Goal: Use online tool/utility: Utilize a website feature to perform a specific function

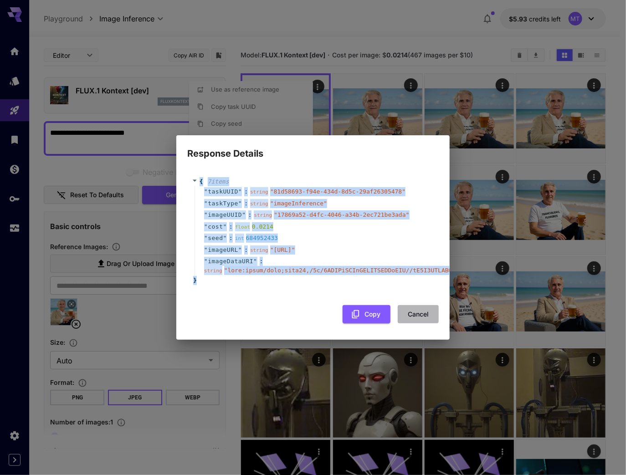
click at [409, 321] on button "Cancel" at bounding box center [418, 314] width 41 height 19
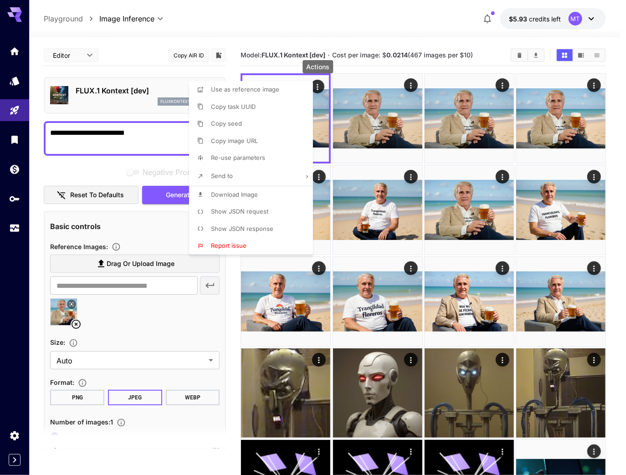
click at [237, 352] on div at bounding box center [313, 237] width 626 height 475
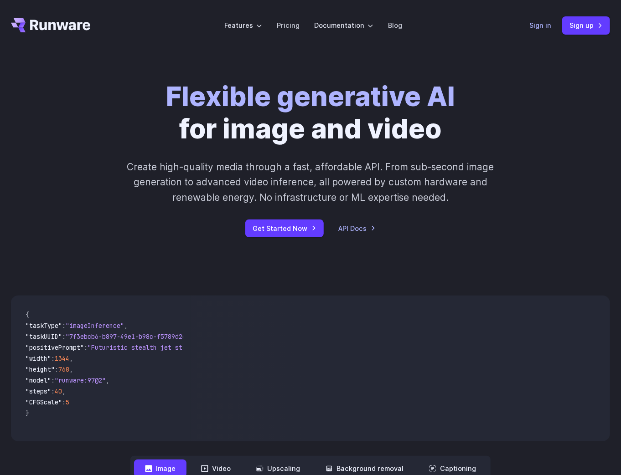
click at [538, 26] on link "Sign in" at bounding box center [540, 25] width 22 height 10
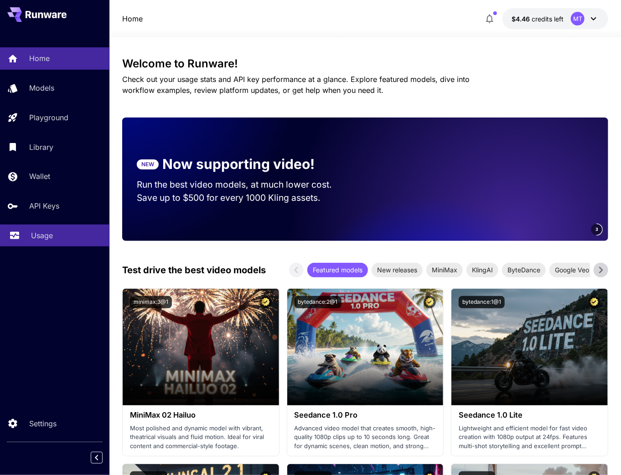
click at [46, 238] on p "Usage" at bounding box center [42, 235] width 22 height 11
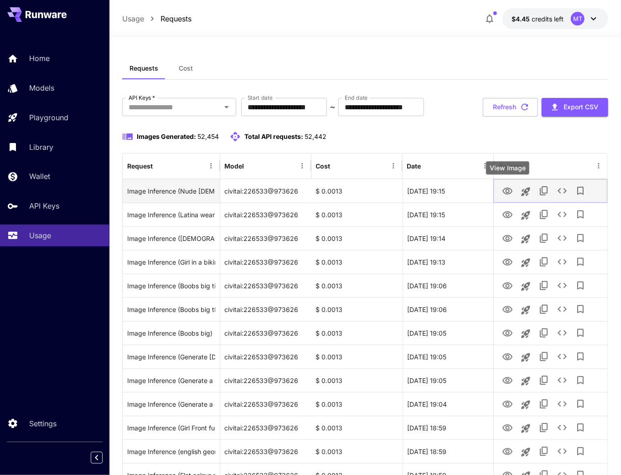
click at [506, 190] on icon "View Image" at bounding box center [507, 191] width 10 height 7
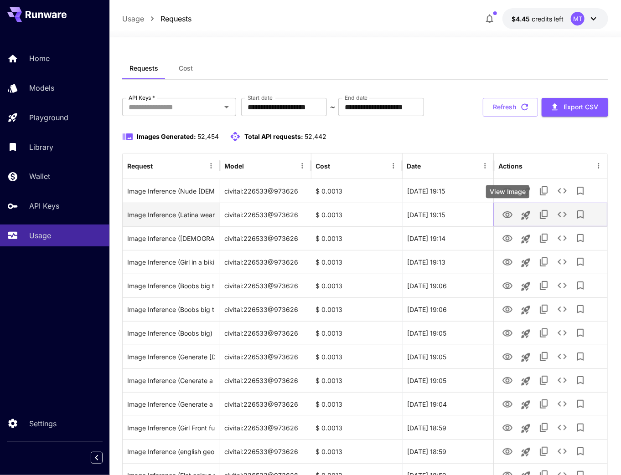
click at [503, 217] on icon "View Image" at bounding box center [507, 215] width 11 height 11
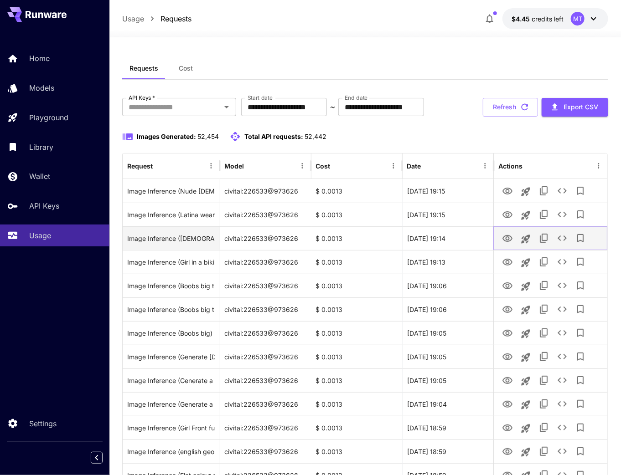
click at [502, 239] on icon "View Image" at bounding box center [507, 238] width 11 height 11
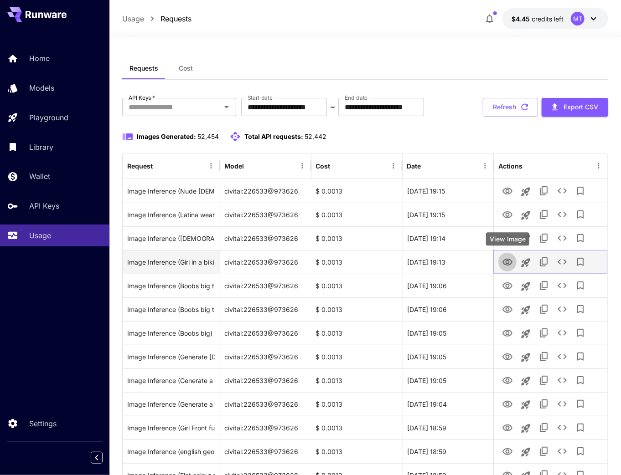
click at [509, 266] on icon "View Image" at bounding box center [507, 262] width 11 height 11
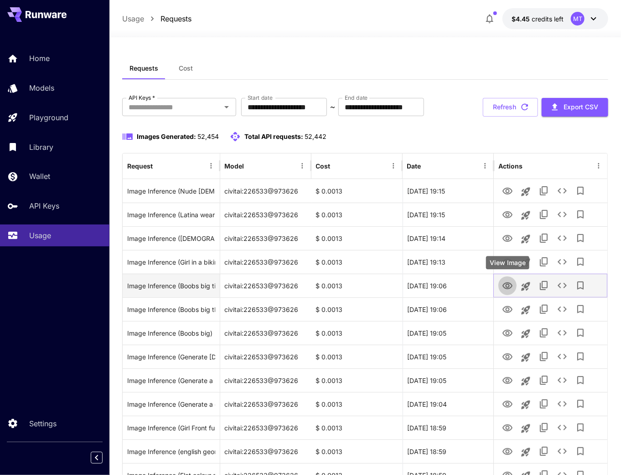
click at [508, 283] on icon "View Image" at bounding box center [507, 286] width 11 height 11
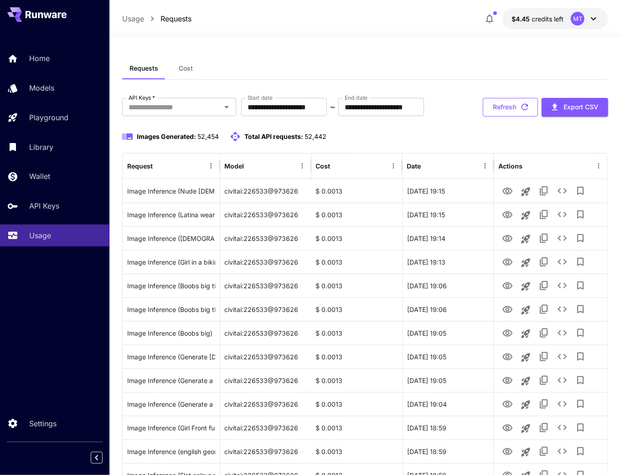
click at [519, 110] on icon "button" at bounding box center [524, 107] width 10 height 10
click at [506, 102] on button "Refresh" at bounding box center [510, 107] width 55 height 19
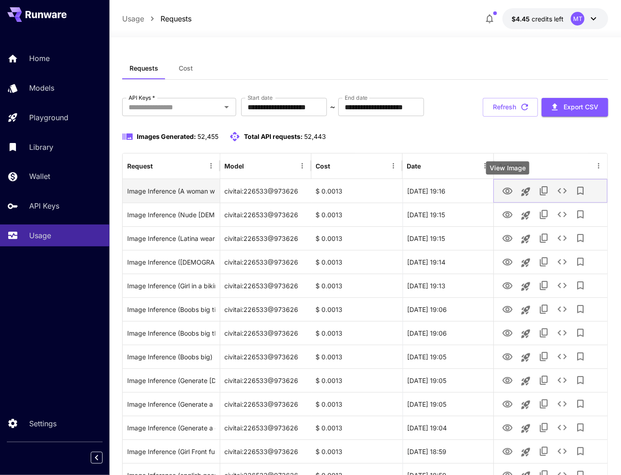
click at [511, 190] on icon "View Image" at bounding box center [507, 191] width 10 height 7
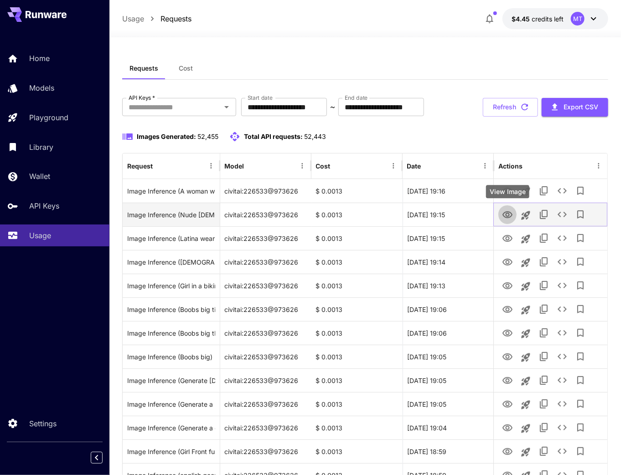
click at [507, 217] on icon "View Image" at bounding box center [507, 214] width 10 height 7
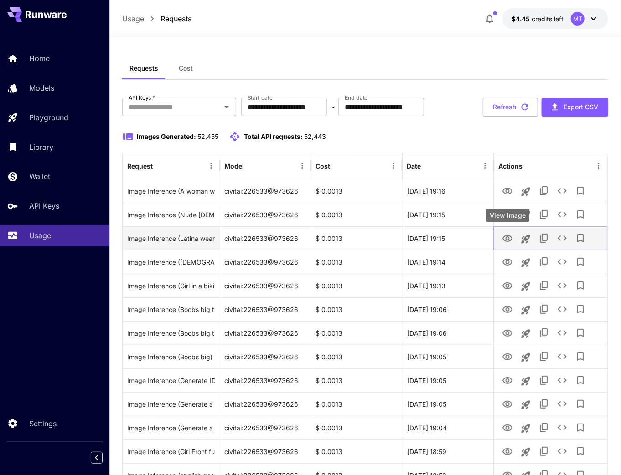
click at [510, 237] on icon "View Image" at bounding box center [507, 238] width 11 height 11
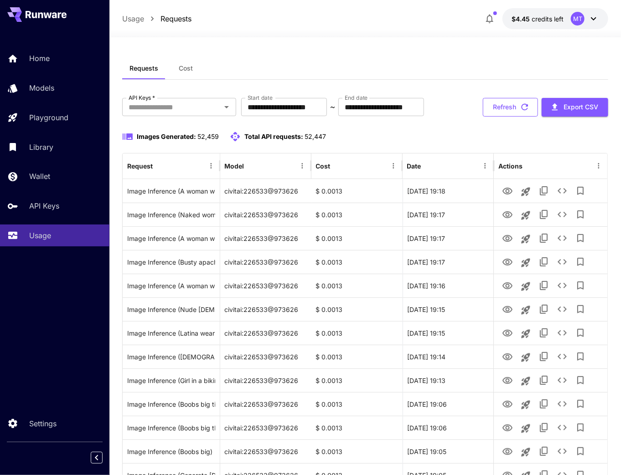
click at [503, 110] on button "Refresh" at bounding box center [510, 107] width 55 height 19
click at [503, 113] on button "Refresh" at bounding box center [510, 107] width 55 height 19
click at [499, 108] on button "Refresh" at bounding box center [510, 107] width 55 height 19
click at [529, 109] on icon "button" at bounding box center [524, 107] width 10 height 10
click at [509, 106] on button "Refresh" at bounding box center [510, 107] width 55 height 19
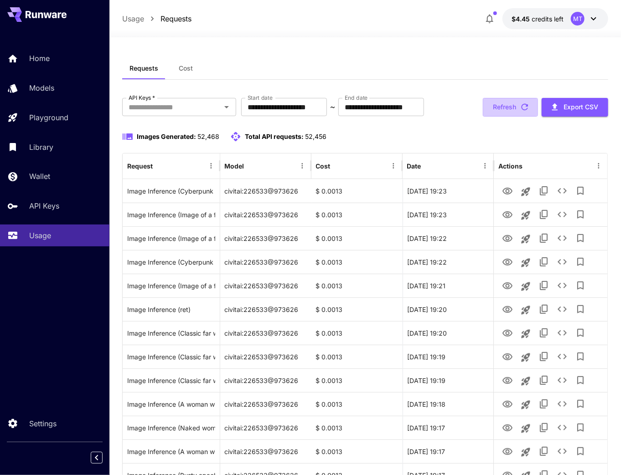
click at [507, 111] on button "Refresh" at bounding box center [510, 107] width 55 height 19
click at [504, 110] on button "Refresh" at bounding box center [510, 107] width 55 height 19
click at [525, 107] on icon "button" at bounding box center [524, 107] width 10 height 10
click at [514, 108] on button "Refresh" at bounding box center [510, 107] width 55 height 19
click at [519, 111] on icon "button" at bounding box center [524, 107] width 10 height 10
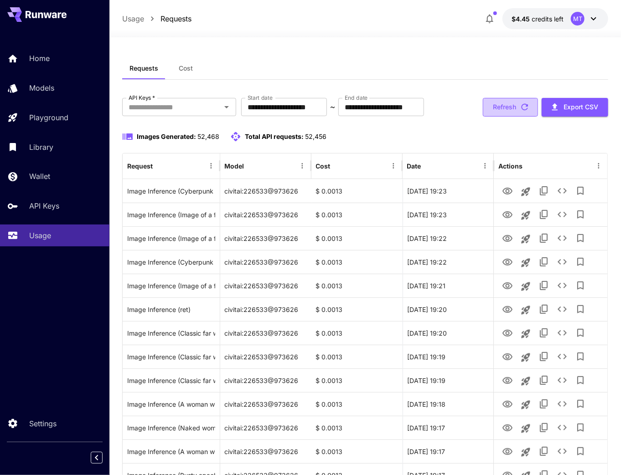
click at [507, 113] on button "Refresh" at bounding box center [510, 107] width 55 height 19
click at [504, 103] on button "Refresh" at bounding box center [510, 107] width 55 height 19
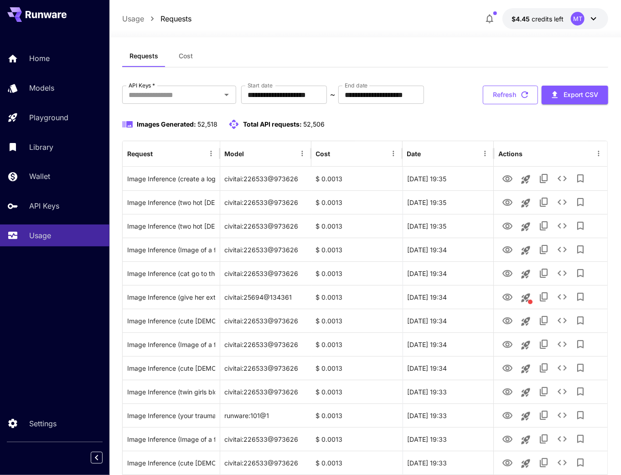
click at [491, 93] on button "Refresh" at bounding box center [510, 95] width 55 height 19
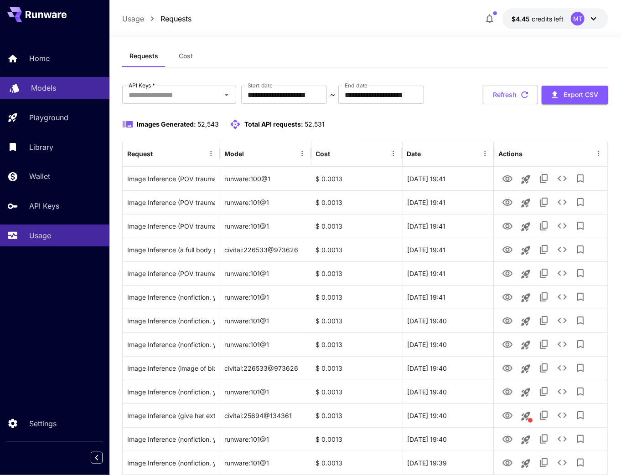
click at [44, 87] on p "Models" at bounding box center [43, 87] width 25 height 11
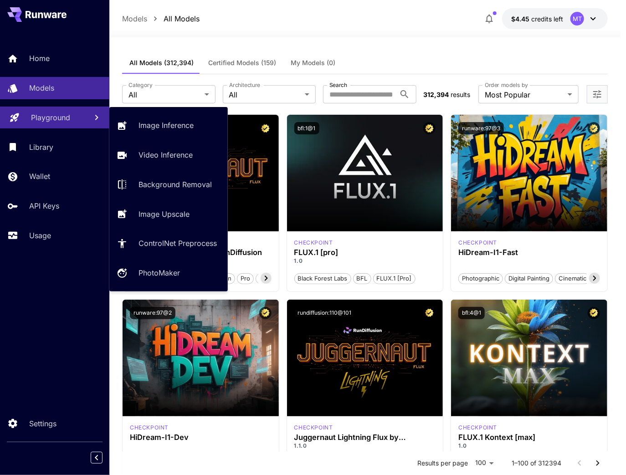
click at [54, 112] on link "Playground" at bounding box center [54, 118] width 109 height 22
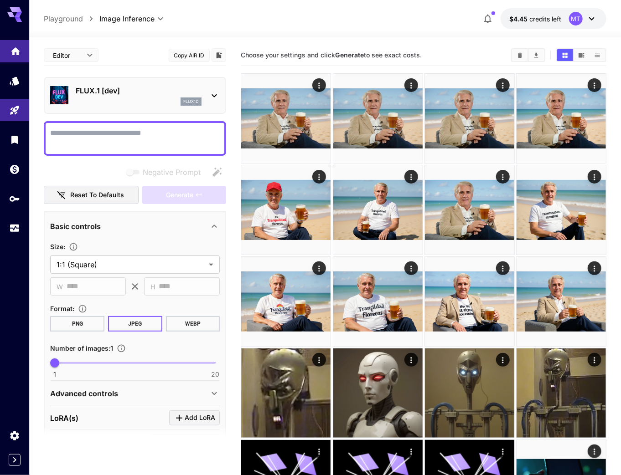
click at [20, 47] on icon "Home" at bounding box center [15, 48] width 11 height 11
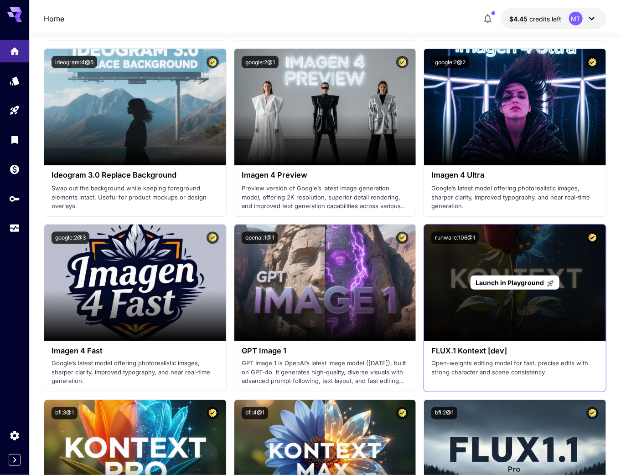
scroll to position [2041, 0]
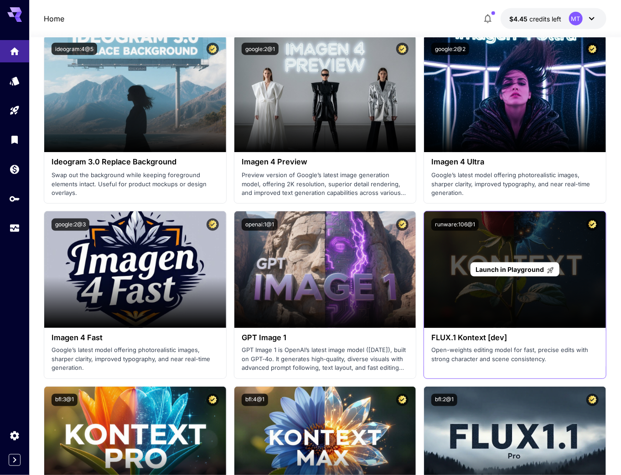
click at [498, 270] on span "Launch in Playground" at bounding box center [509, 270] width 68 height 8
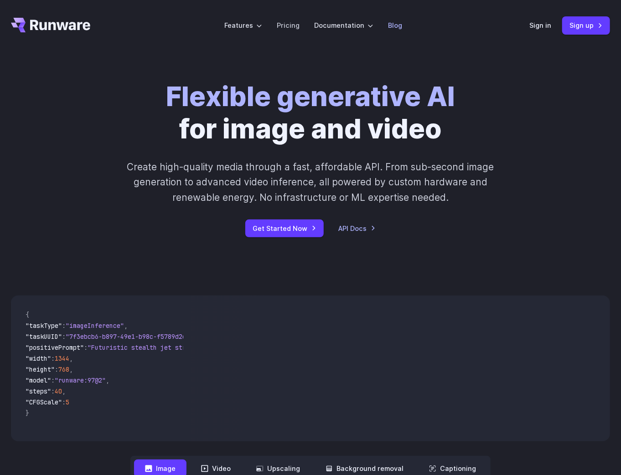
click at [397, 28] on link "Blog" at bounding box center [395, 25] width 14 height 10
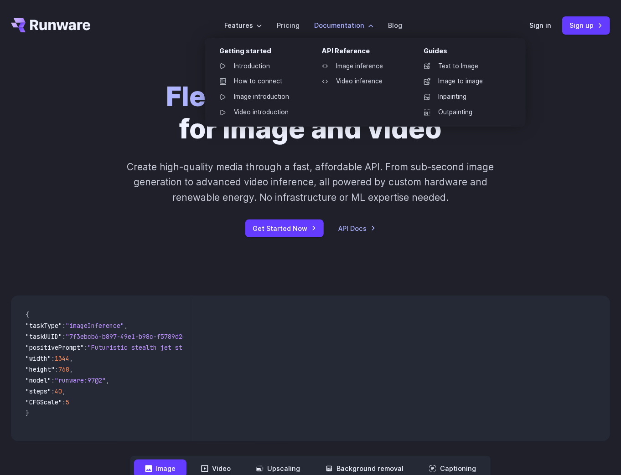
click at [331, 27] on label "Documentation" at bounding box center [343, 25] width 59 height 10
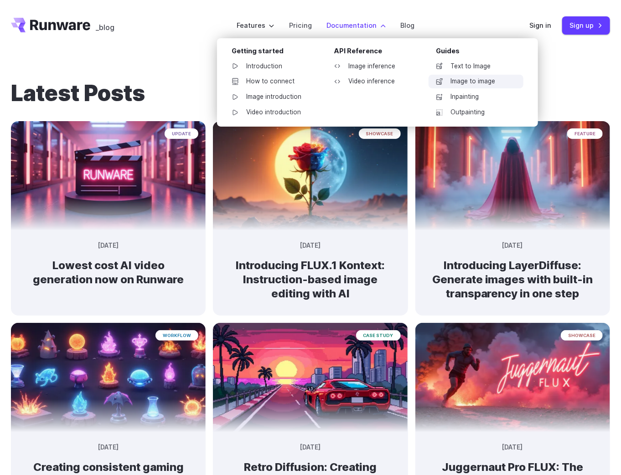
click at [454, 84] on link "Image to image" at bounding box center [475, 82] width 95 height 14
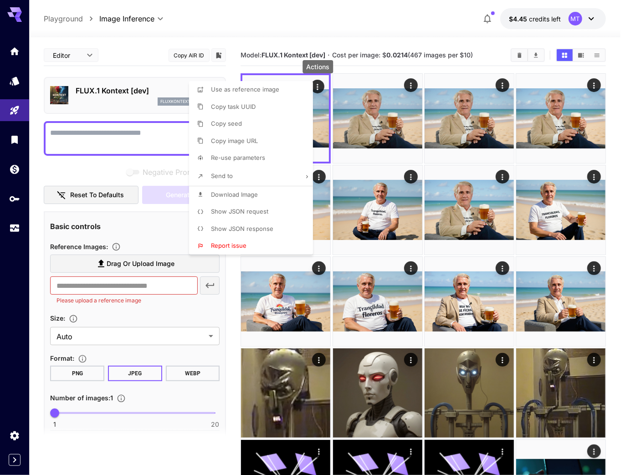
click at [246, 211] on span "Show JSON request" at bounding box center [239, 211] width 57 height 7
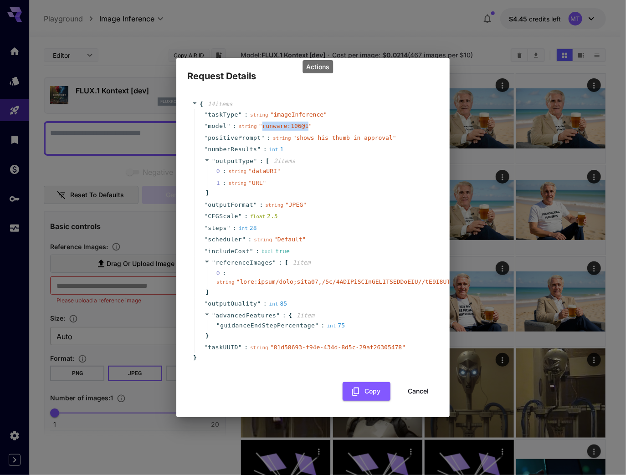
copy span "runware:106@1"
drag, startPoint x: 299, startPoint y: 125, endPoint x: 259, endPoint y: 126, distance: 40.1
click at [259, 126] on span "" runware:106@1 "" at bounding box center [285, 126] width 53 height 7
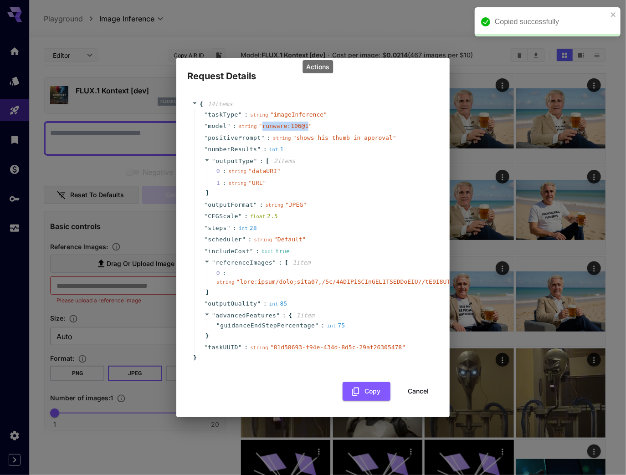
click at [418, 390] on button "Cancel" at bounding box center [418, 391] width 41 height 19
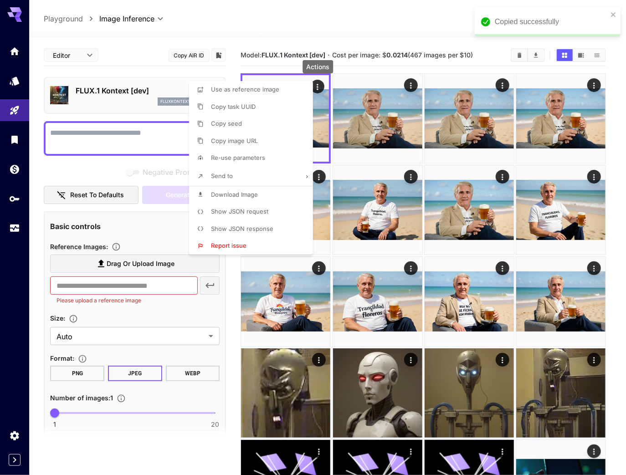
click at [234, 212] on span "Show JSON request" at bounding box center [239, 211] width 57 height 7
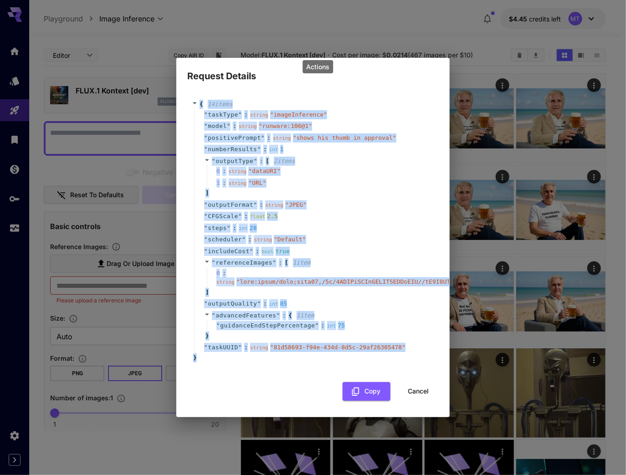
copy div "{ 14 item s " taskType " : string " imageInference " " model " : string " runwa…"
drag, startPoint x: 200, startPoint y: 102, endPoint x: 217, endPoint y: 354, distance: 252.2
click at [217, 354] on div "{ 14 item s " taskType " : string " imageInference " " model " : string " runwa…" at bounding box center [313, 231] width 242 height 262
copy div "Request Details { 14 item s " taskType " : string " imageInference " " model " …"
drag, startPoint x: 185, startPoint y: 74, endPoint x: 1, endPoint y: 312, distance: 300.5
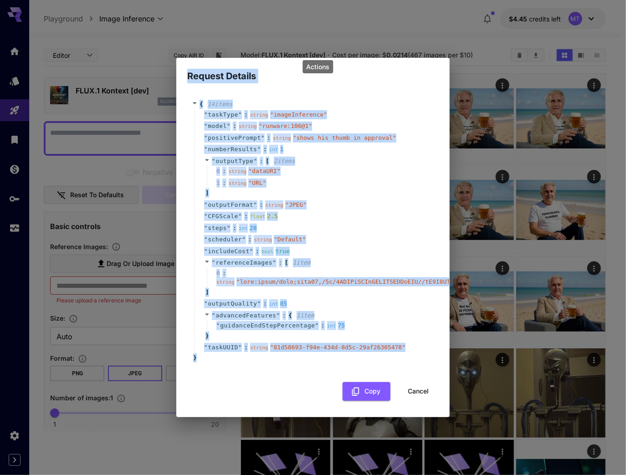
click at [236, 357] on div "Request Details { 14 item s " taskType " : string " imageInference " " model " …" at bounding box center [312, 238] width 273 height 360
click at [417, 387] on button "Cancel" at bounding box center [418, 391] width 41 height 19
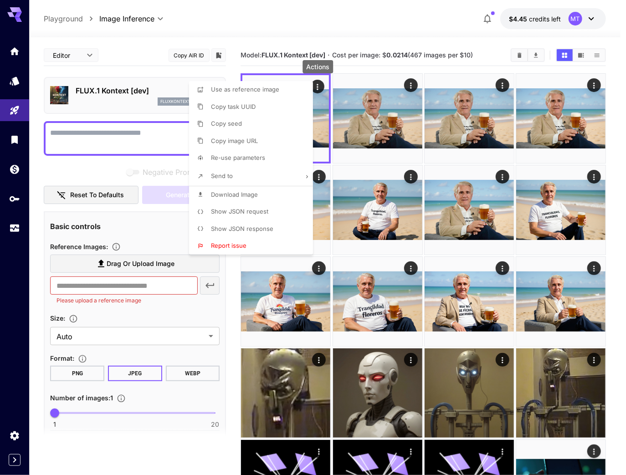
click at [247, 231] on span "Show JSON response" at bounding box center [242, 228] width 62 height 7
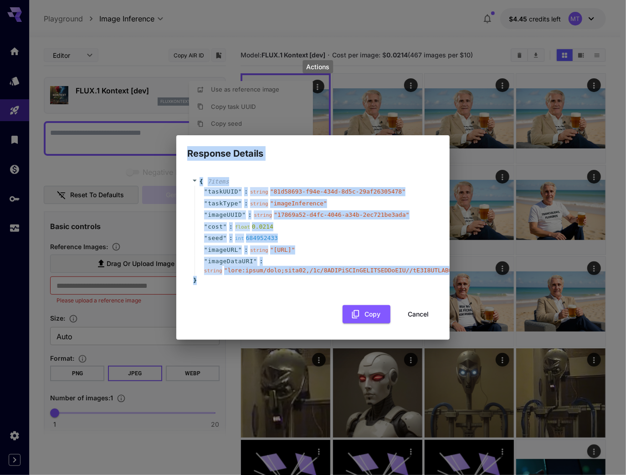
drag, startPoint x: 189, startPoint y: 139, endPoint x: 219, endPoint y: 285, distance: 149.4
click at [219, 285] on div "Response Details { 7 item s " taskUUID " : string " 81d58693-f94e-434d-8d5c-29a…" at bounding box center [312, 237] width 273 height 205
copy div "Response Details { 7 item s " taskUUID " : string " 81d58693-f94e-434d-8d5c-29a…"
click at [423, 316] on button "Cancel" at bounding box center [418, 314] width 41 height 19
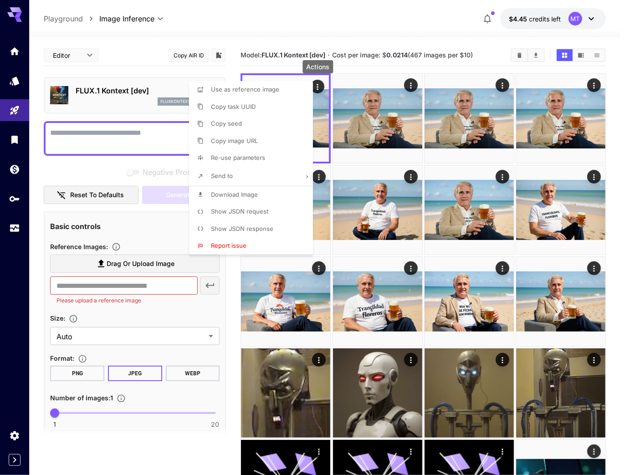
click at [12, 234] on div at bounding box center [313, 237] width 626 height 475
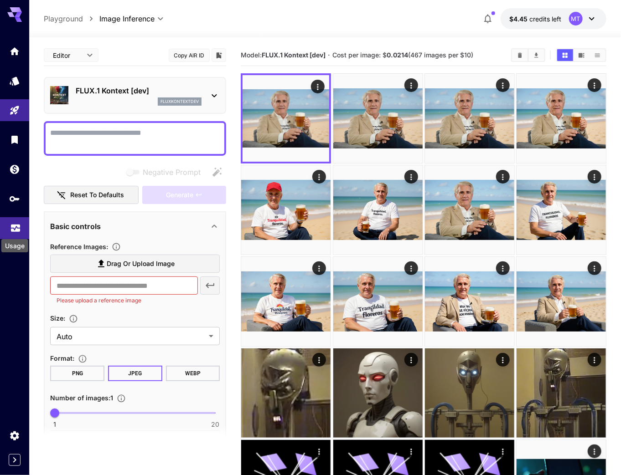
click at [12, 231] on icon "Usage" at bounding box center [15, 228] width 9 height 5
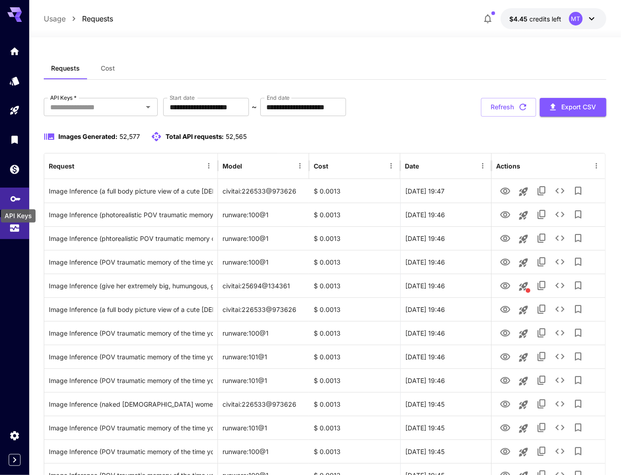
click at [15, 196] on icon "API Keys" at bounding box center [15, 198] width 11 height 11
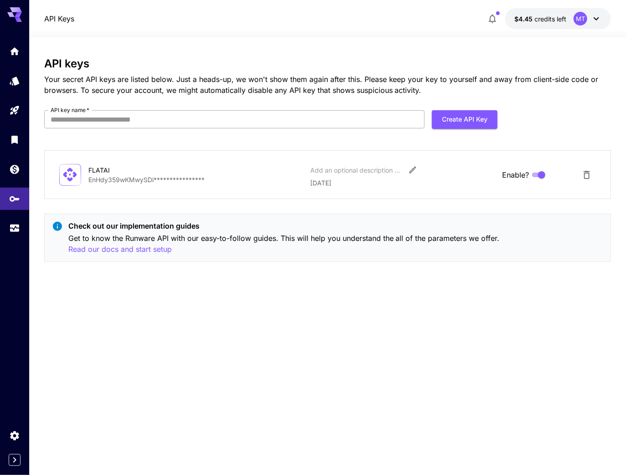
click at [129, 119] on input "API key name   *" at bounding box center [234, 119] width 381 height 18
type input "****"
click at [476, 121] on button "Create API Key" at bounding box center [465, 119] width 66 height 19
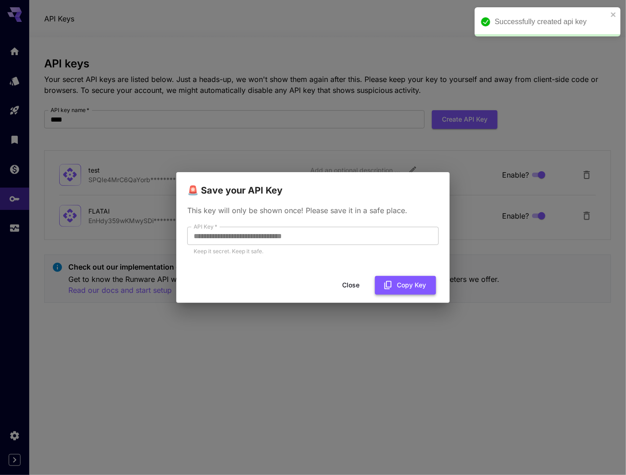
click at [391, 286] on icon "button" at bounding box center [388, 285] width 7 height 8
click at [343, 285] on button "Close" at bounding box center [350, 285] width 41 height 19
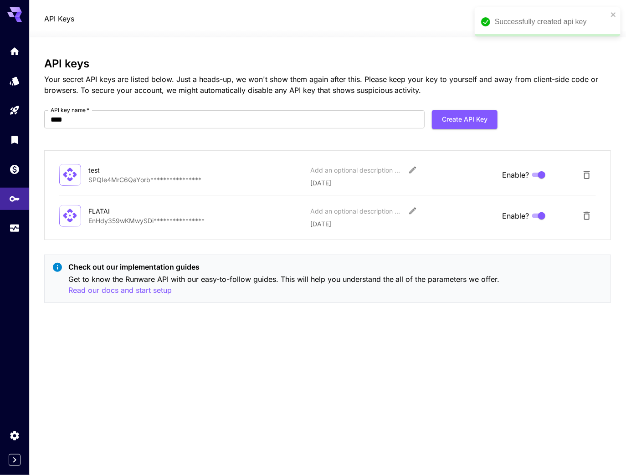
click at [20, 218] on div at bounding box center [14, 139] width 29 height 199
click at [20, 227] on icon "Usage" at bounding box center [15, 227] width 11 height 11
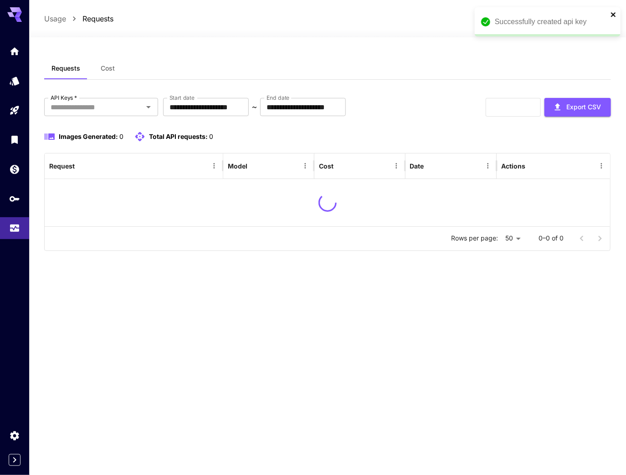
click at [614, 12] on icon "close" at bounding box center [614, 14] width 6 height 7
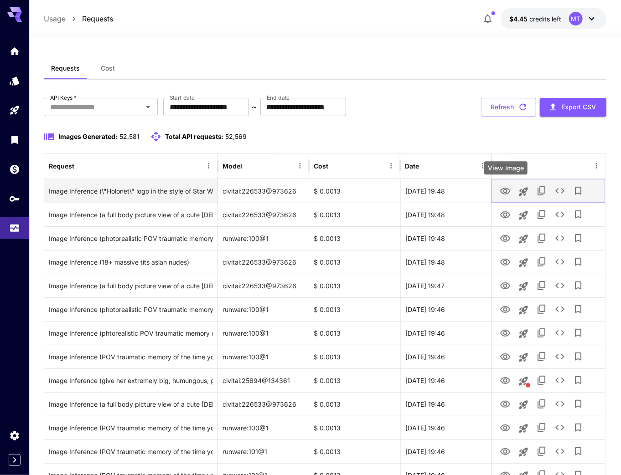
click at [505, 186] on icon "View Image" at bounding box center [504, 191] width 11 height 11
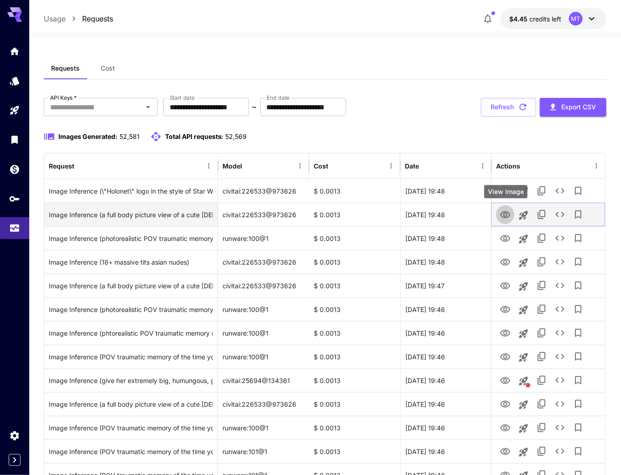
click at [509, 215] on icon "View Image" at bounding box center [505, 214] width 10 height 7
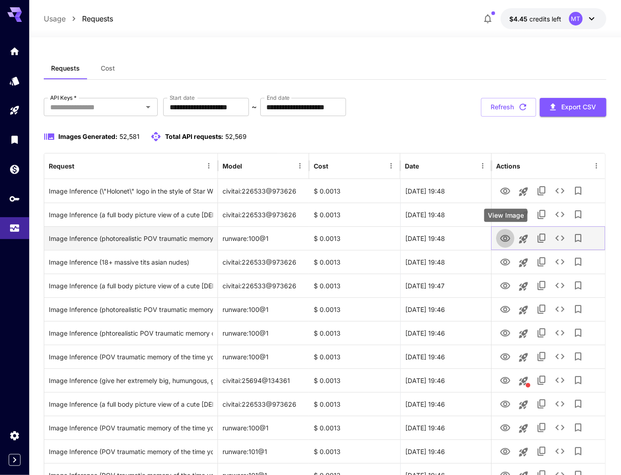
click at [502, 240] on icon "View Image" at bounding box center [505, 238] width 10 height 7
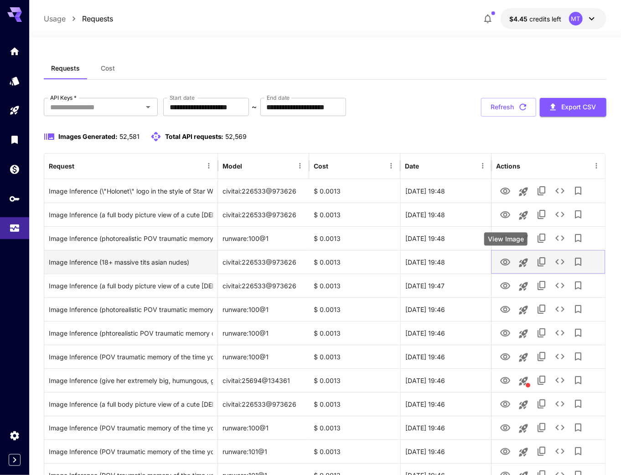
click at [509, 264] on icon "View Image" at bounding box center [504, 262] width 11 height 11
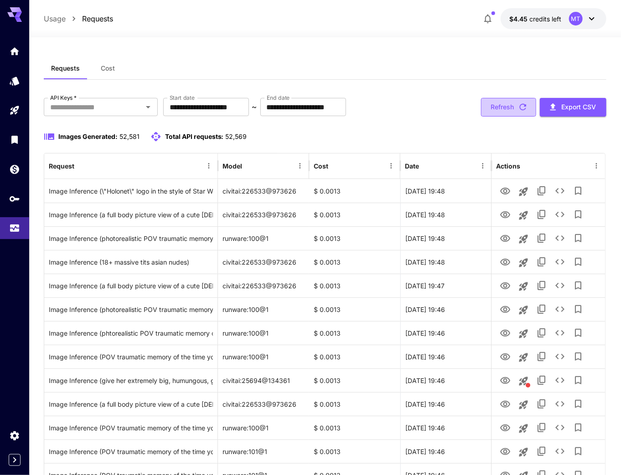
click at [509, 109] on button "Refresh" at bounding box center [508, 107] width 55 height 19
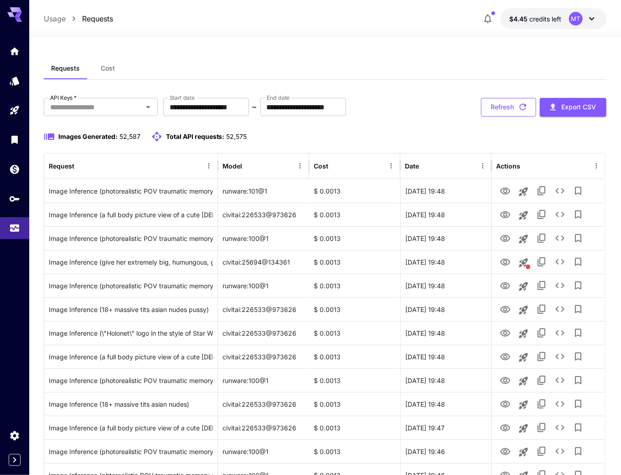
click at [501, 107] on button "Refresh" at bounding box center [508, 107] width 55 height 19
click at [505, 108] on button "Refresh" at bounding box center [508, 107] width 55 height 19
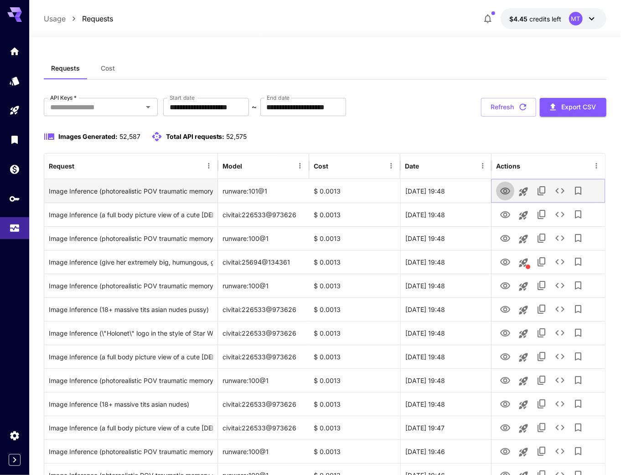
click at [503, 191] on icon "View Image" at bounding box center [504, 191] width 11 height 11
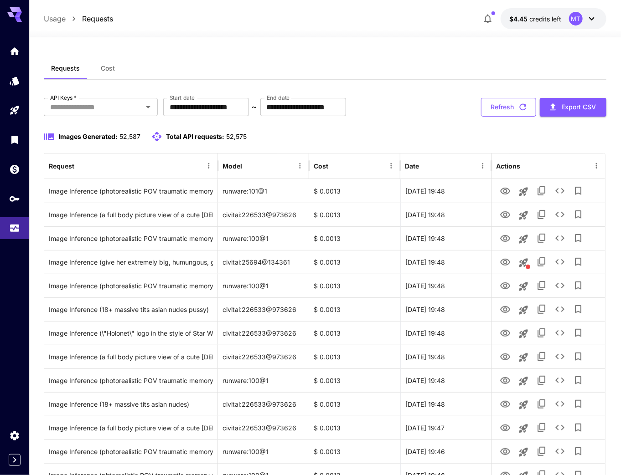
click at [514, 113] on button "Refresh" at bounding box center [508, 107] width 55 height 19
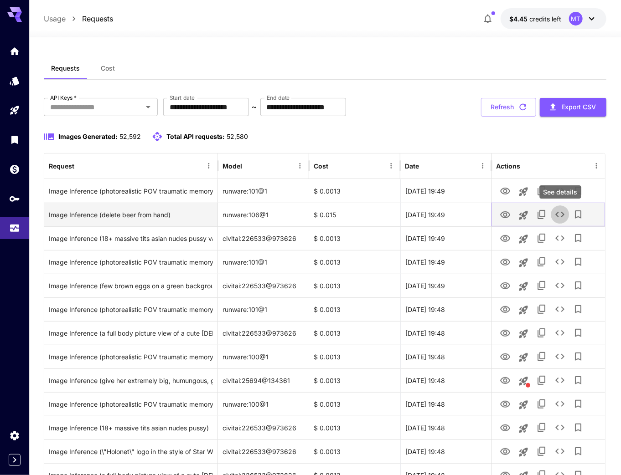
click at [562, 215] on icon "See details" at bounding box center [559, 214] width 9 height 5
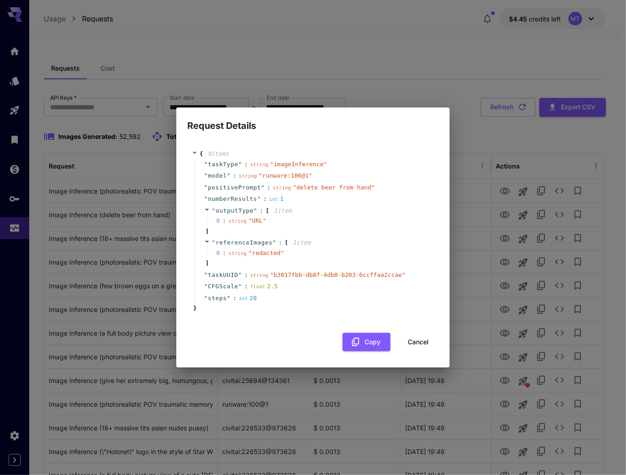
click at [425, 343] on button "Cancel" at bounding box center [418, 342] width 41 height 19
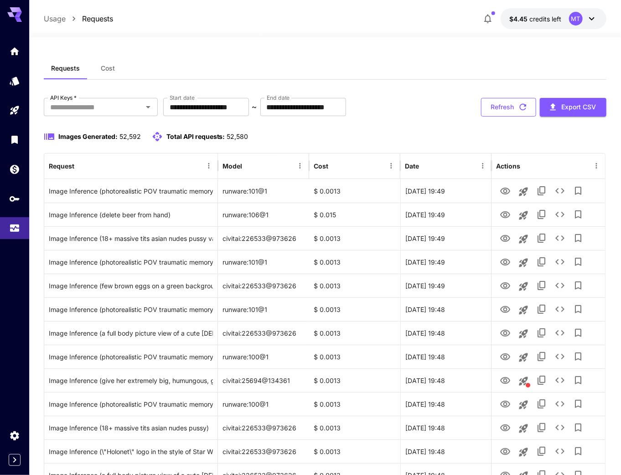
click at [505, 108] on button "Refresh" at bounding box center [508, 107] width 55 height 19
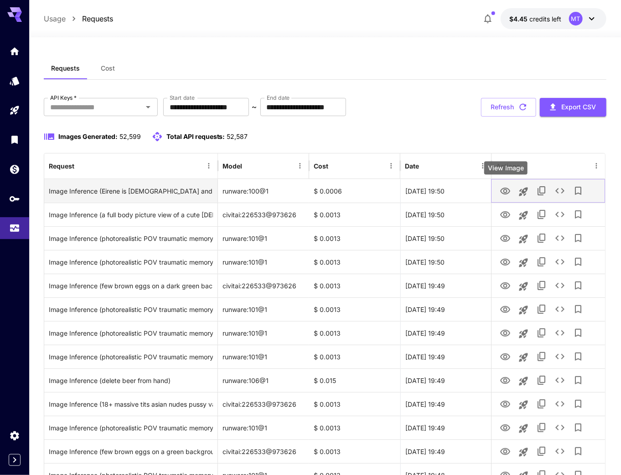
click at [504, 193] on icon "View Image" at bounding box center [504, 191] width 11 height 11
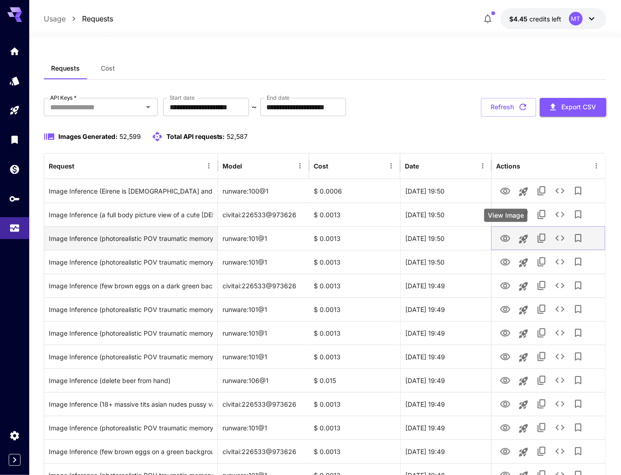
click at [508, 242] on icon "View Image" at bounding box center [504, 238] width 11 height 11
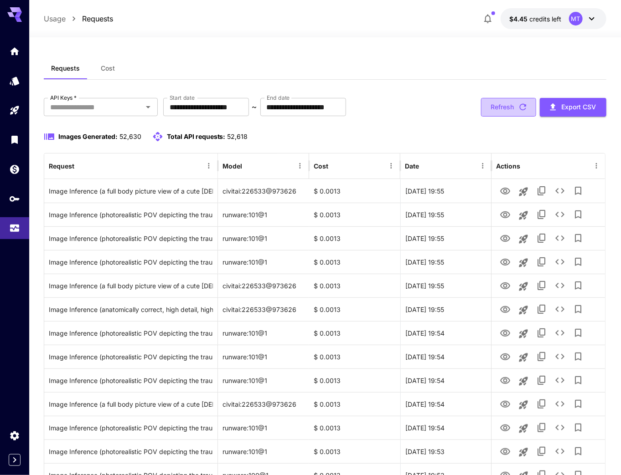
click at [528, 111] on button "Refresh" at bounding box center [508, 107] width 55 height 19
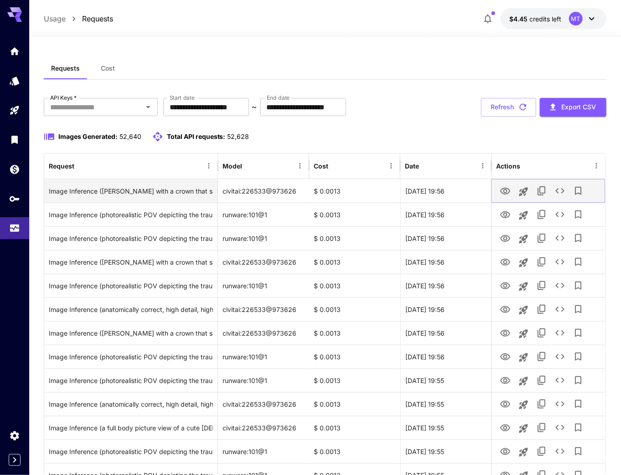
click at [507, 192] on icon "View Image" at bounding box center [504, 191] width 11 height 11
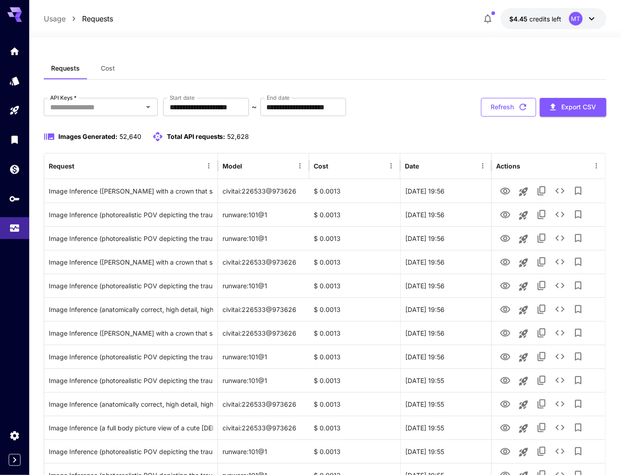
click at [496, 114] on button "Refresh" at bounding box center [508, 107] width 55 height 19
click at [525, 111] on icon "button" at bounding box center [523, 107] width 10 height 10
click at [490, 111] on button "Refresh" at bounding box center [508, 107] width 55 height 19
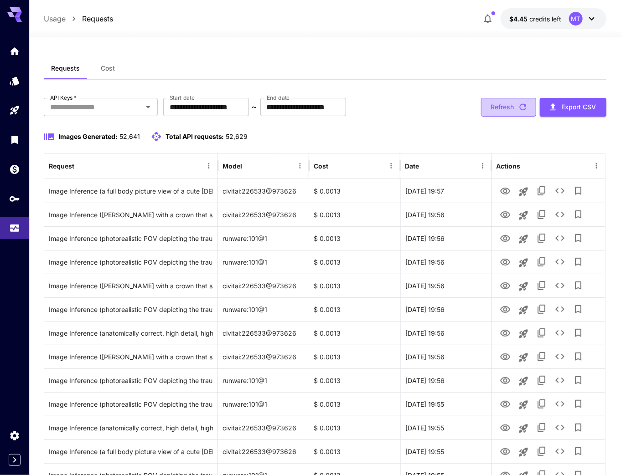
click at [501, 109] on button "Refresh" at bounding box center [508, 107] width 55 height 19
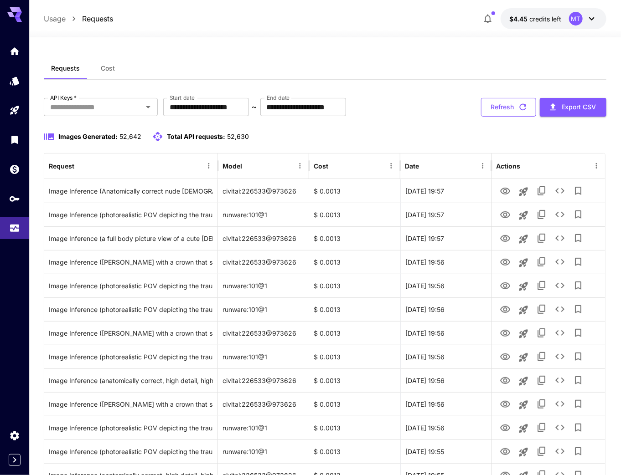
click at [503, 104] on button "Refresh" at bounding box center [508, 107] width 55 height 19
click at [501, 114] on button "Refresh" at bounding box center [508, 107] width 55 height 19
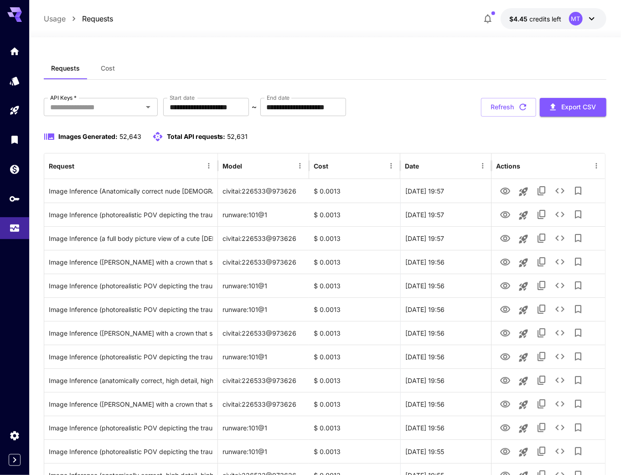
click at [501, 114] on button "Refresh" at bounding box center [508, 107] width 55 height 19
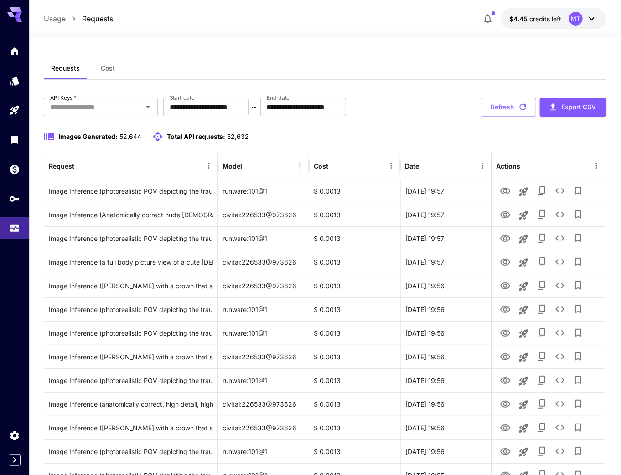
click at [501, 114] on button "Refresh" at bounding box center [508, 107] width 55 height 19
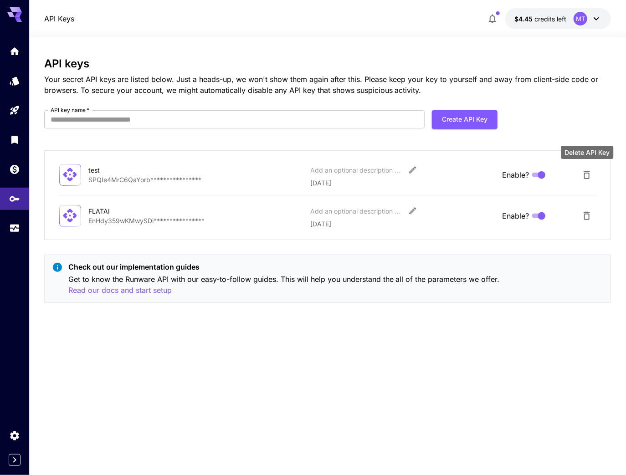
click at [581, 175] on icon "Delete API Key" at bounding box center [586, 175] width 11 height 11
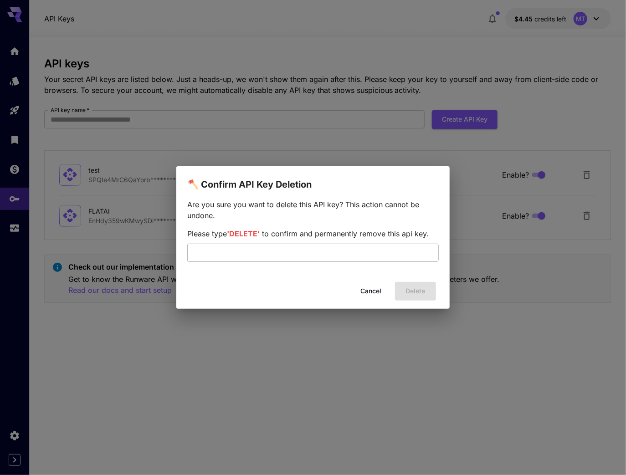
click at [320, 251] on input "text" at bounding box center [313, 253] width 252 height 18
type input "******"
click at [424, 295] on button "Delete" at bounding box center [415, 291] width 41 height 19
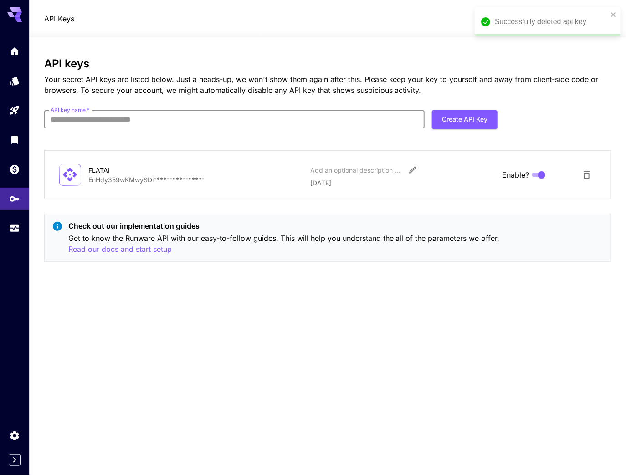
click at [167, 124] on input "API key name   *" at bounding box center [234, 119] width 381 height 18
type input "******"
click at [476, 122] on button "Create API Key" at bounding box center [465, 119] width 66 height 19
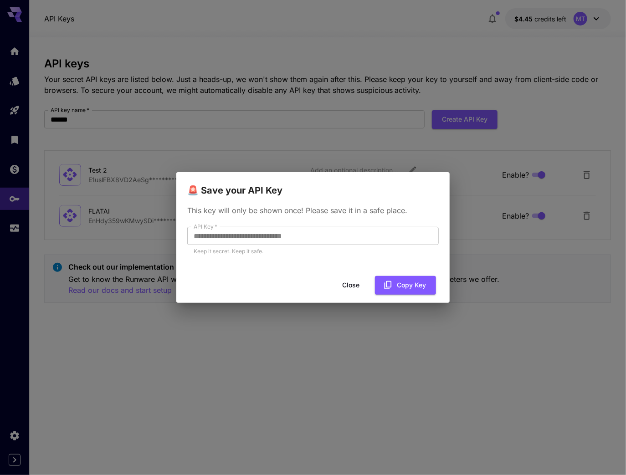
click at [343, 283] on button "Close" at bounding box center [350, 285] width 41 height 19
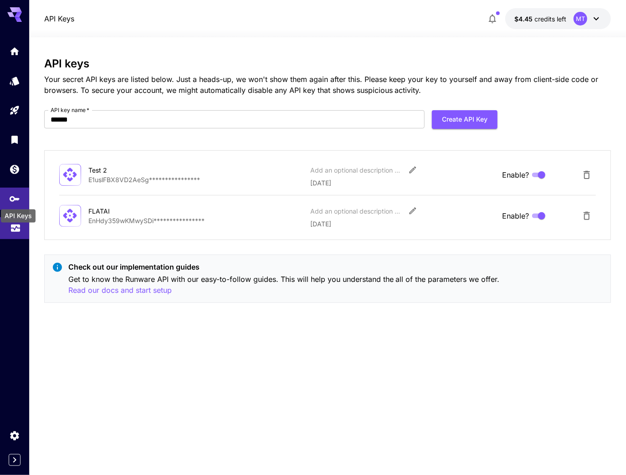
click at [26, 233] on link at bounding box center [14, 228] width 29 height 22
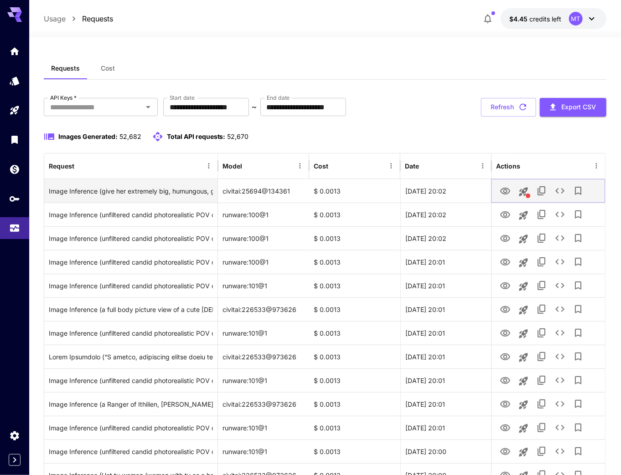
click at [501, 190] on icon "View Image" at bounding box center [505, 191] width 10 height 7
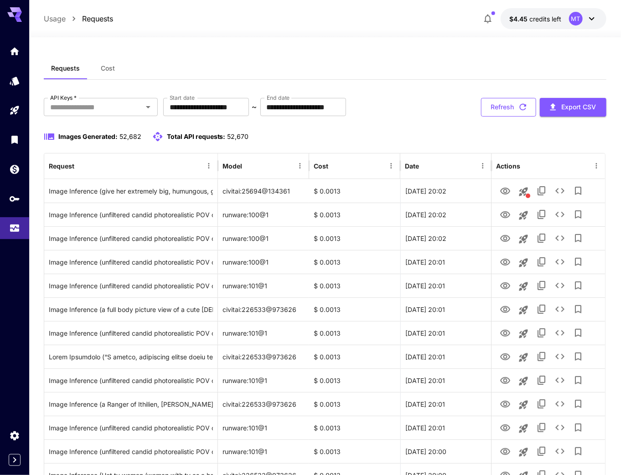
click at [495, 108] on button "Refresh" at bounding box center [508, 107] width 55 height 19
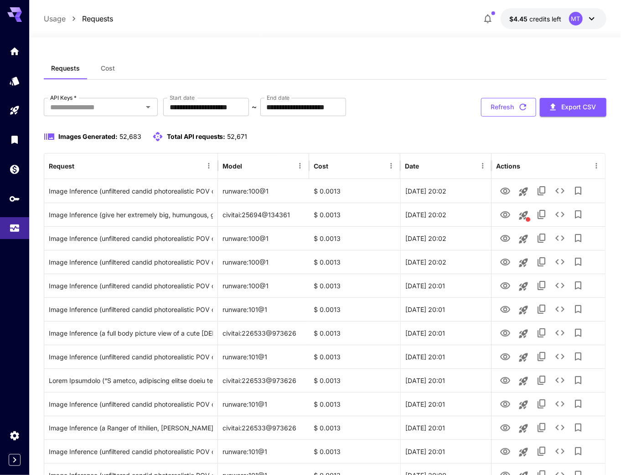
click at [498, 108] on button "Refresh" at bounding box center [508, 107] width 55 height 19
click at [500, 110] on button "Refresh" at bounding box center [508, 107] width 55 height 19
click at [499, 109] on button "Refresh" at bounding box center [508, 107] width 55 height 19
click at [499, 107] on button "Refresh" at bounding box center [508, 107] width 55 height 19
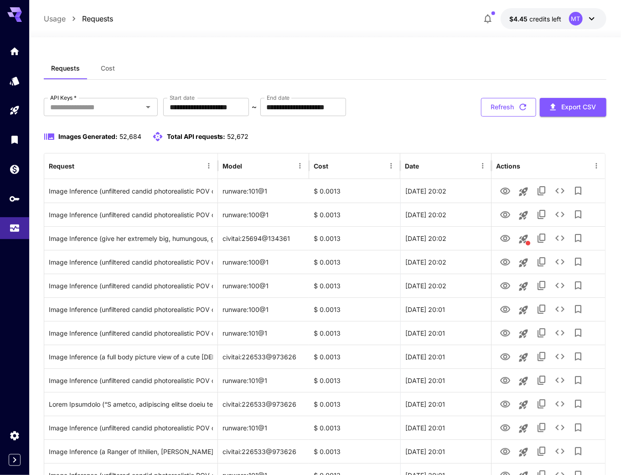
click at [500, 109] on button "Refresh" at bounding box center [508, 107] width 55 height 19
click at [498, 110] on button "Refresh" at bounding box center [508, 107] width 55 height 19
click at [499, 109] on button "Refresh" at bounding box center [508, 107] width 55 height 19
click at [502, 109] on button "Refresh" at bounding box center [508, 107] width 55 height 19
click at [535, 112] on div "Refresh Export CSV" at bounding box center [543, 107] width 125 height 19
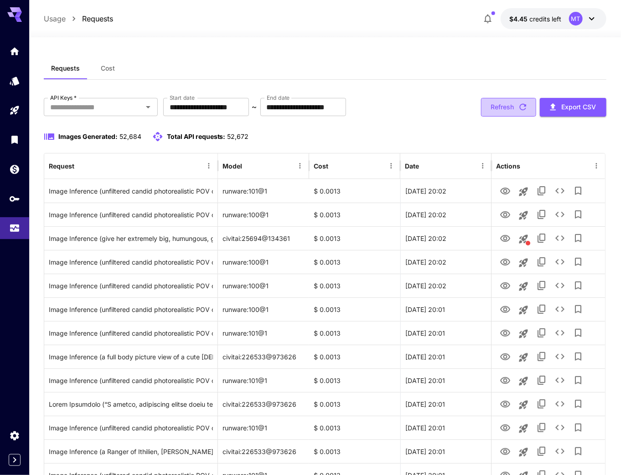
click at [524, 113] on button "Refresh" at bounding box center [508, 107] width 55 height 19
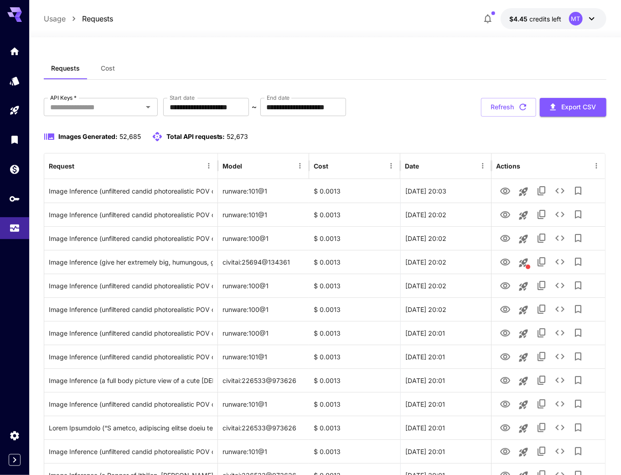
click at [503, 113] on button "Refresh" at bounding box center [508, 107] width 55 height 19
click at [495, 109] on button "Refresh" at bounding box center [508, 107] width 55 height 19
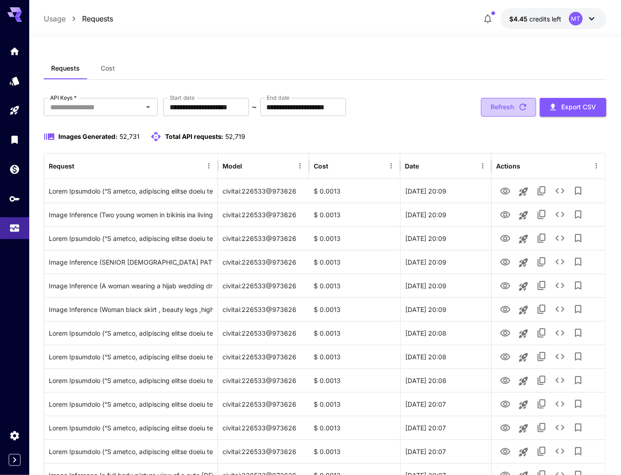
click at [510, 113] on button "Refresh" at bounding box center [508, 107] width 55 height 19
click at [505, 108] on button "Refresh" at bounding box center [508, 107] width 55 height 19
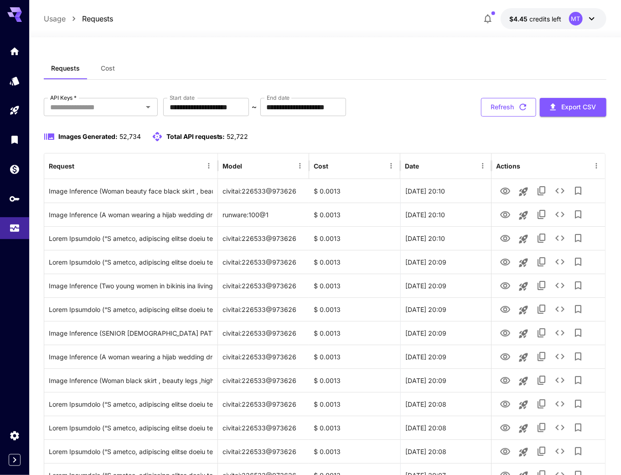
click at [498, 113] on button "Refresh" at bounding box center [508, 107] width 55 height 19
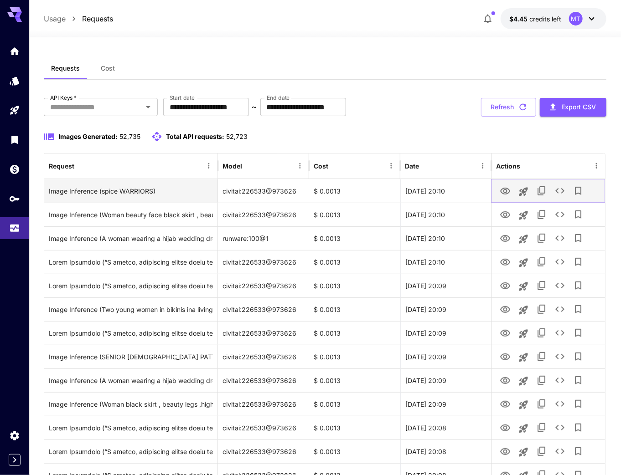
click at [500, 192] on icon "View Image" at bounding box center [504, 191] width 11 height 11
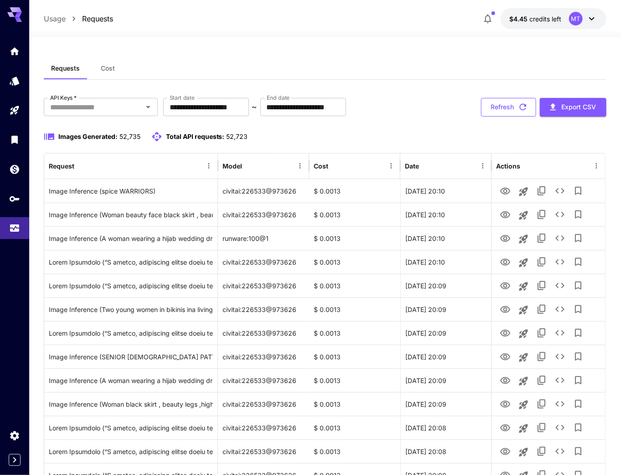
click at [508, 114] on button "Refresh" at bounding box center [508, 107] width 55 height 19
click at [504, 110] on button "Refresh" at bounding box center [508, 107] width 55 height 19
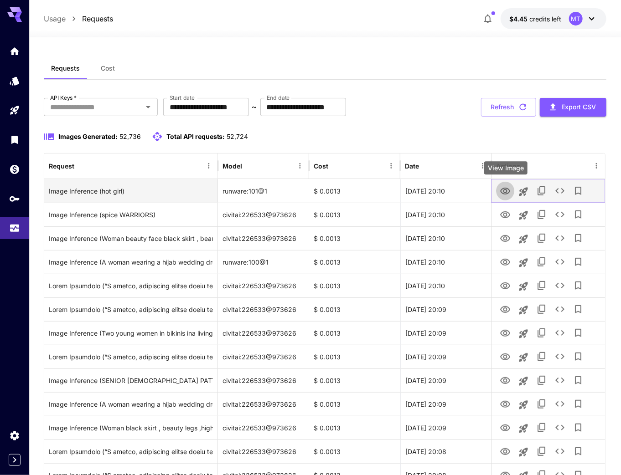
click at [505, 189] on icon "View Image" at bounding box center [505, 191] width 10 height 7
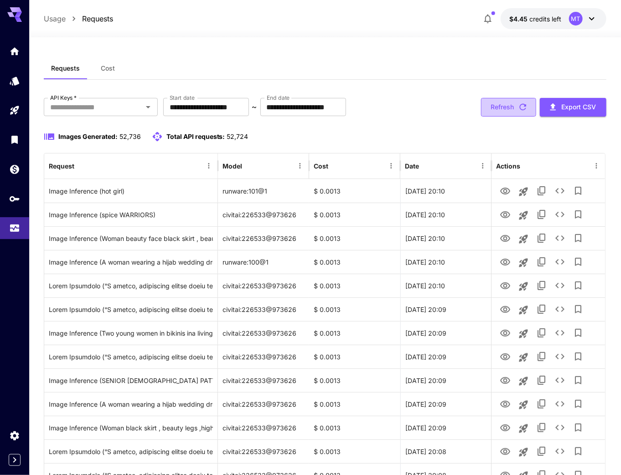
click at [502, 110] on button "Refresh" at bounding box center [508, 107] width 55 height 19
click at [502, 103] on button "Refresh" at bounding box center [508, 107] width 55 height 19
click at [507, 107] on button "Refresh" at bounding box center [508, 107] width 55 height 19
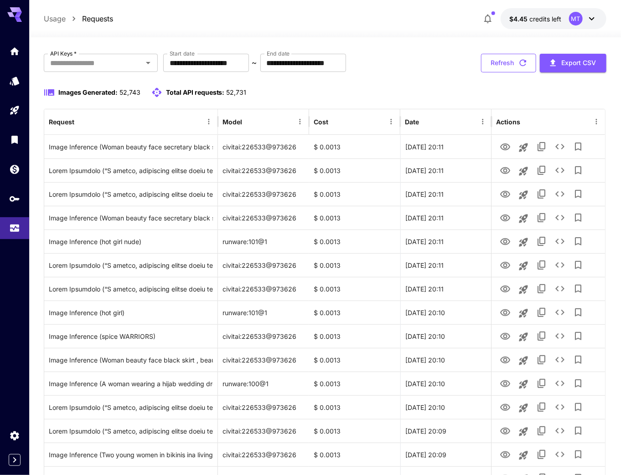
scroll to position [36, 0]
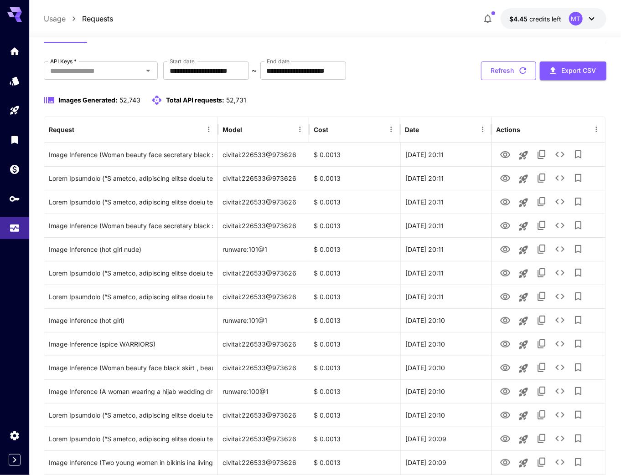
click at [504, 72] on button "Refresh" at bounding box center [508, 71] width 55 height 19
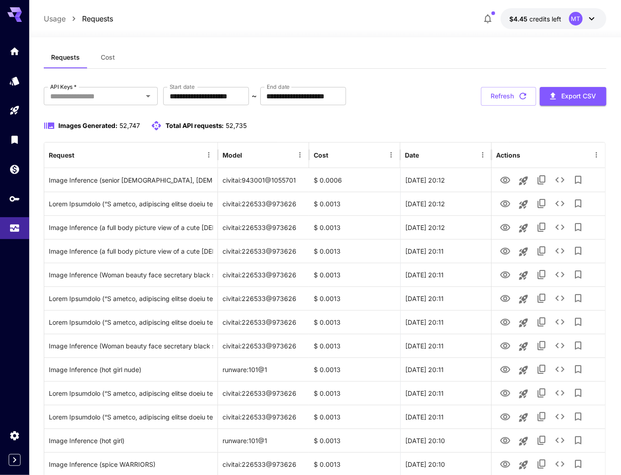
scroll to position [0, 0]
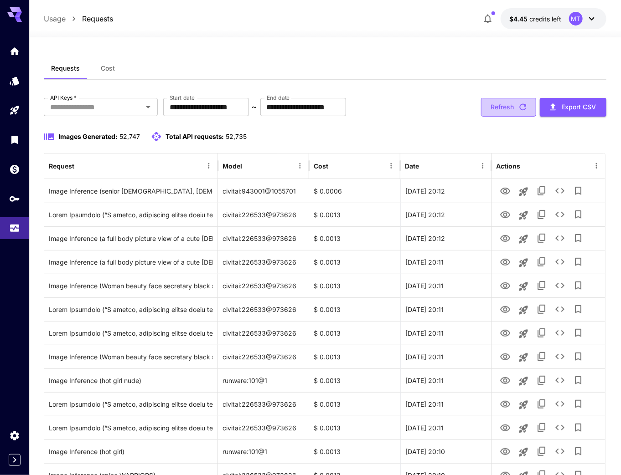
click at [506, 104] on button "Refresh" at bounding box center [508, 107] width 55 height 19
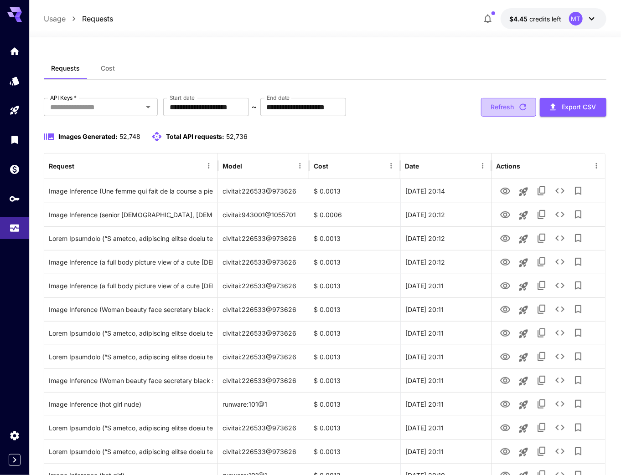
click at [505, 108] on button "Refresh" at bounding box center [508, 107] width 55 height 19
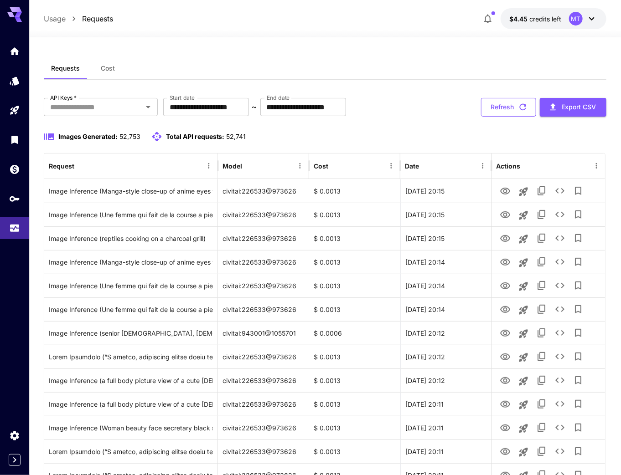
click at [510, 102] on button "Refresh" at bounding box center [508, 107] width 55 height 19
click at [507, 106] on button "Refresh" at bounding box center [508, 107] width 55 height 19
click at [503, 108] on button "Refresh" at bounding box center [508, 107] width 55 height 19
click at [509, 113] on button "Refresh" at bounding box center [508, 107] width 55 height 19
click at [503, 105] on button "Refresh" at bounding box center [508, 107] width 55 height 19
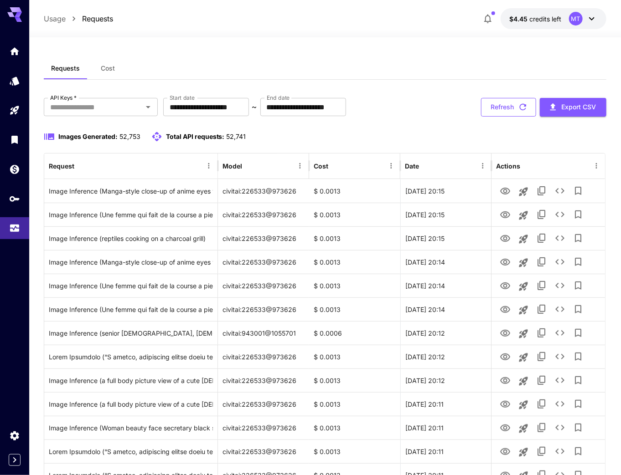
click at [513, 109] on button "Refresh" at bounding box center [508, 107] width 55 height 19
click at [510, 109] on button "Refresh" at bounding box center [508, 107] width 55 height 19
click at [514, 108] on button "Refresh" at bounding box center [508, 107] width 55 height 19
click at [515, 108] on button "Refresh" at bounding box center [508, 107] width 55 height 19
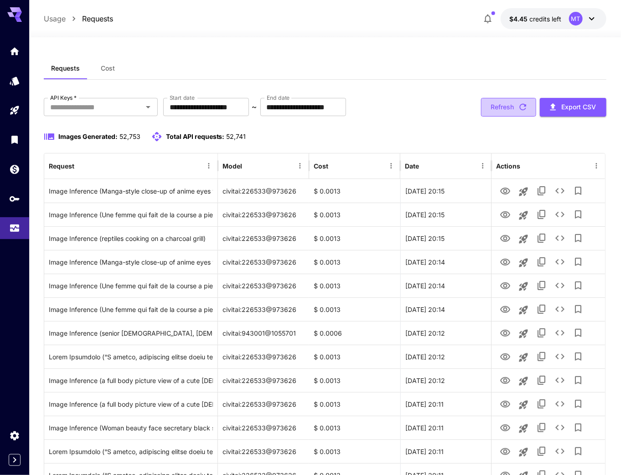
click at [514, 109] on button "Refresh" at bounding box center [508, 107] width 55 height 19
click at [515, 110] on button "Refresh" at bounding box center [508, 107] width 55 height 19
click at [512, 108] on button "Refresh" at bounding box center [508, 107] width 55 height 19
click at [510, 109] on button "Refresh" at bounding box center [508, 107] width 55 height 19
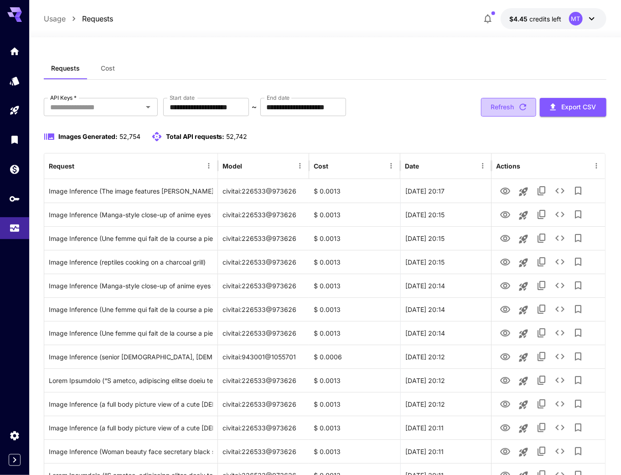
click at [510, 106] on button "Refresh" at bounding box center [508, 107] width 55 height 19
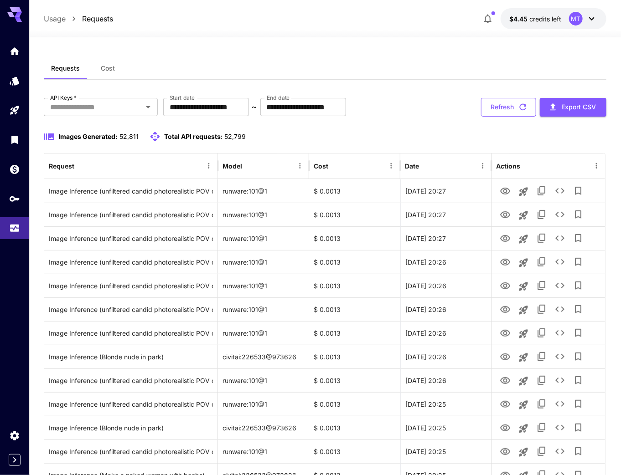
click at [515, 106] on button "Refresh" at bounding box center [508, 107] width 55 height 19
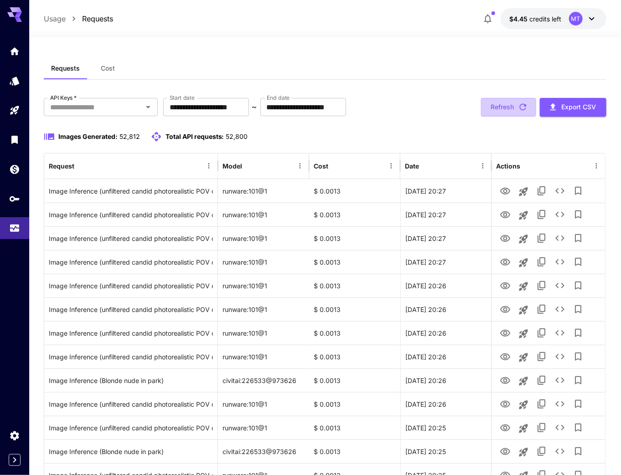
click at [515, 106] on button "Refresh" at bounding box center [508, 107] width 55 height 19
click at [494, 104] on button "Refresh" at bounding box center [508, 107] width 55 height 19
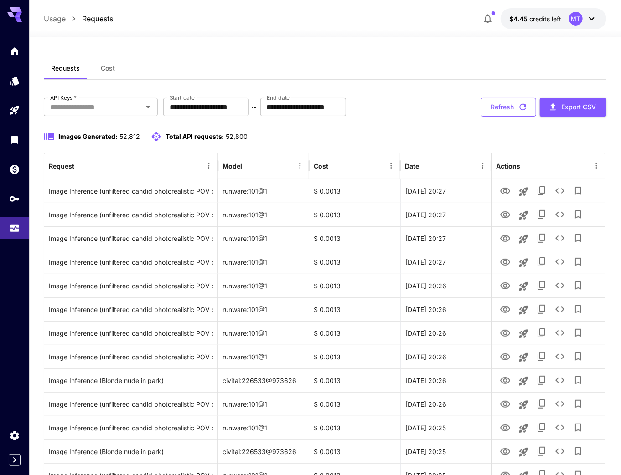
click at [497, 113] on button "Refresh" at bounding box center [508, 107] width 55 height 19
click at [488, 111] on button "Refresh" at bounding box center [508, 107] width 55 height 19
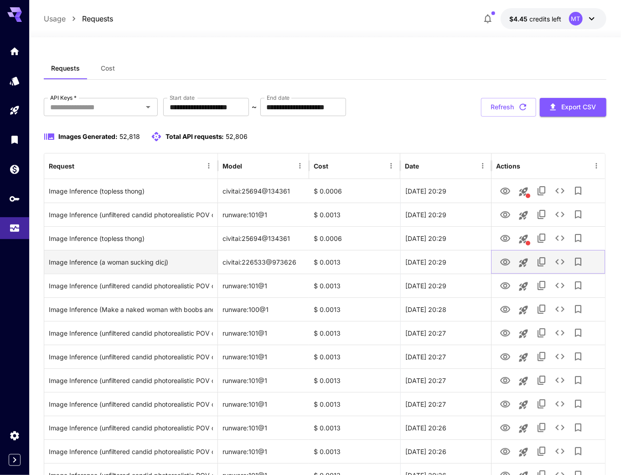
click at [502, 261] on icon "View Image" at bounding box center [504, 262] width 11 height 11
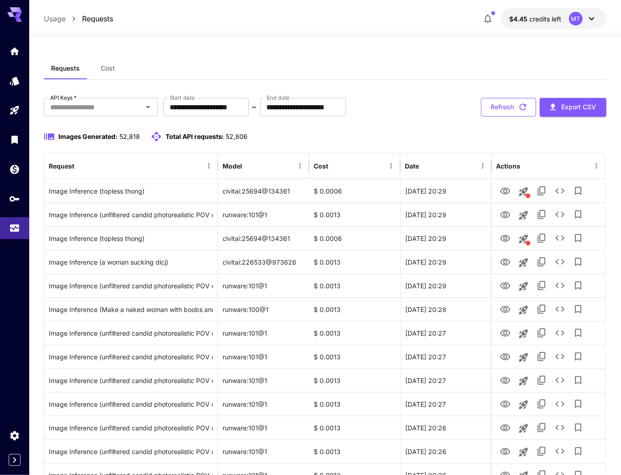
click at [500, 112] on button "Refresh" at bounding box center [508, 107] width 55 height 19
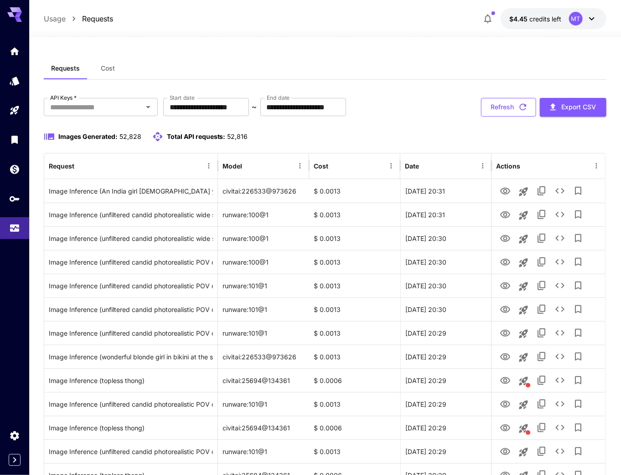
click at [511, 109] on button "Refresh" at bounding box center [508, 107] width 55 height 19
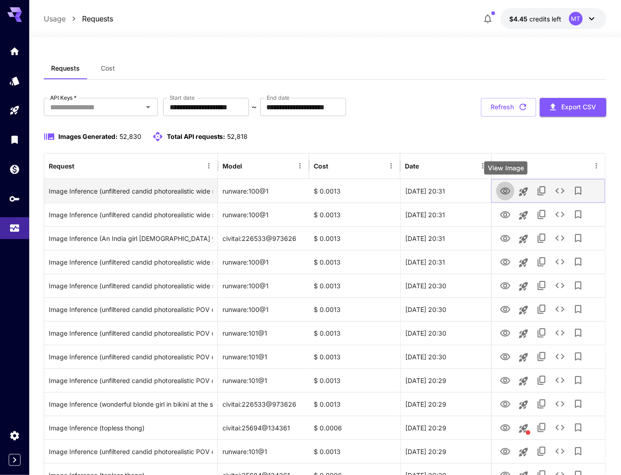
click at [504, 186] on icon "View Image" at bounding box center [504, 191] width 11 height 11
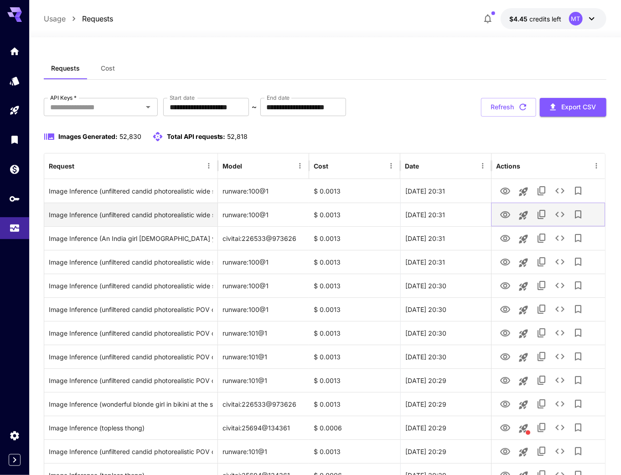
click at [502, 213] on icon "View Image" at bounding box center [505, 214] width 10 height 7
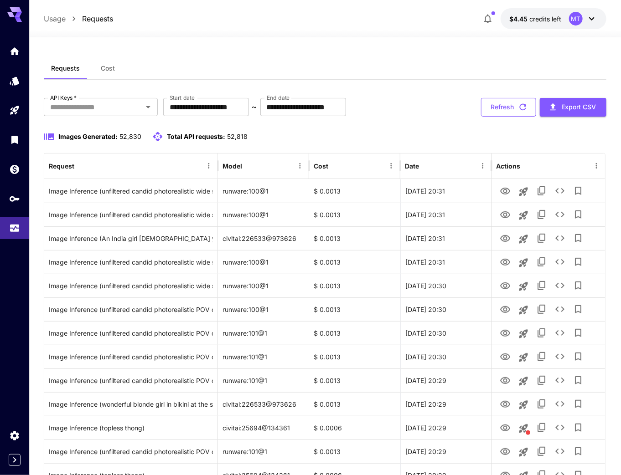
click at [529, 112] on button "Refresh" at bounding box center [508, 107] width 55 height 19
click at [528, 112] on button "Refresh" at bounding box center [508, 107] width 55 height 19
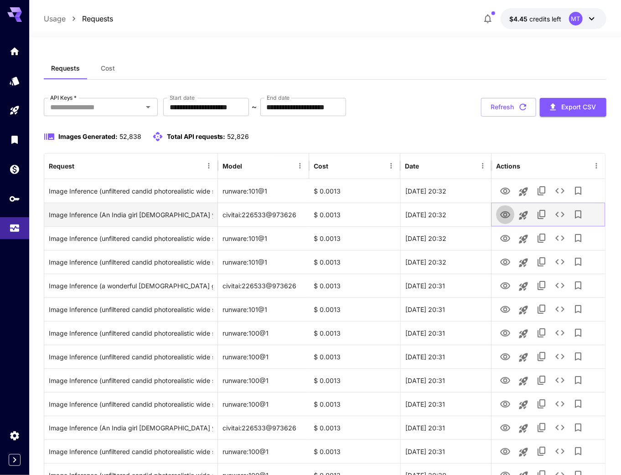
click at [503, 216] on icon "View Image" at bounding box center [504, 215] width 11 height 11
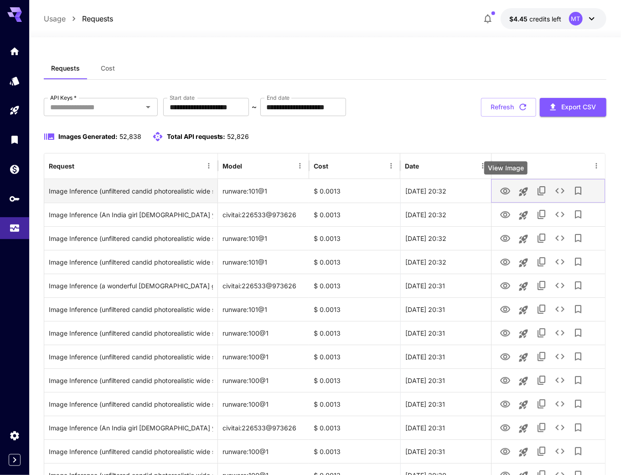
click at [507, 192] on icon "View Image" at bounding box center [504, 191] width 11 height 11
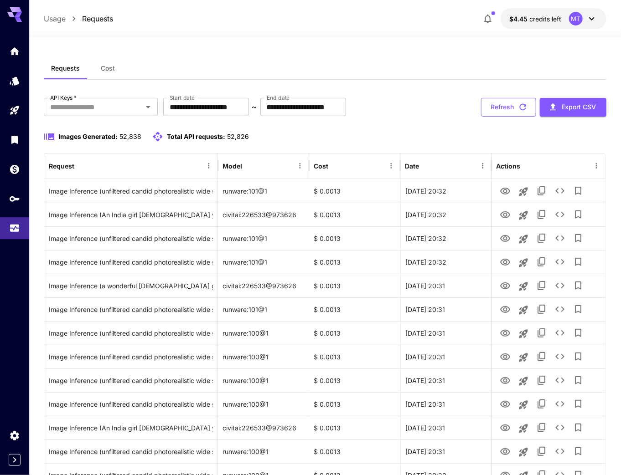
click at [508, 102] on button "Refresh" at bounding box center [508, 107] width 55 height 19
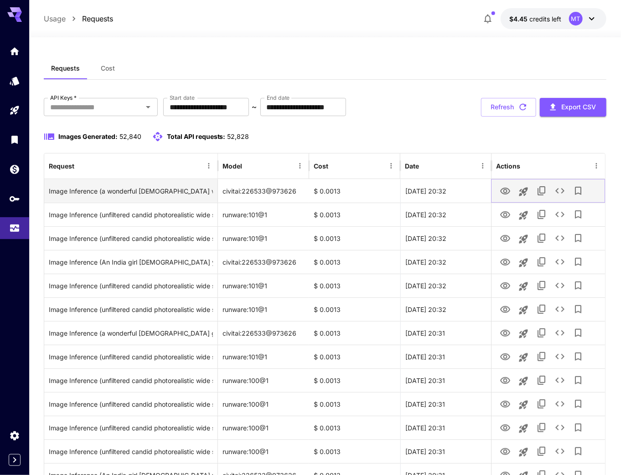
click at [505, 190] on icon "View Image" at bounding box center [504, 191] width 11 height 11
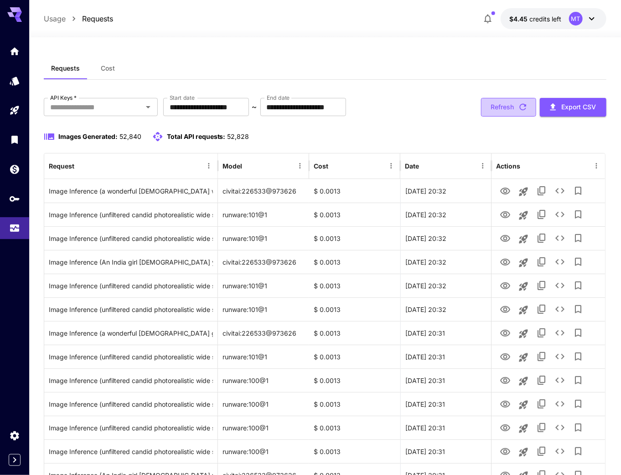
click at [512, 114] on button "Refresh" at bounding box center [508, 107] width 55 height 19
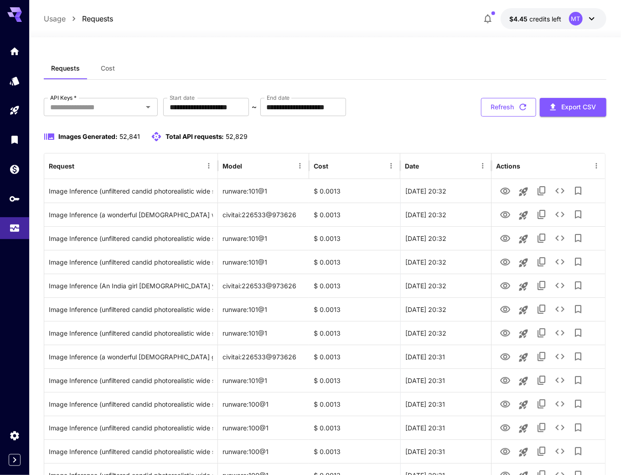
click at [503, 112] on button "Refresh" at bounding box center [508, 107] width 55 height 19
click at [492, 107] on button "Refresh" at bounding box center [508, 107] width 55 height 19
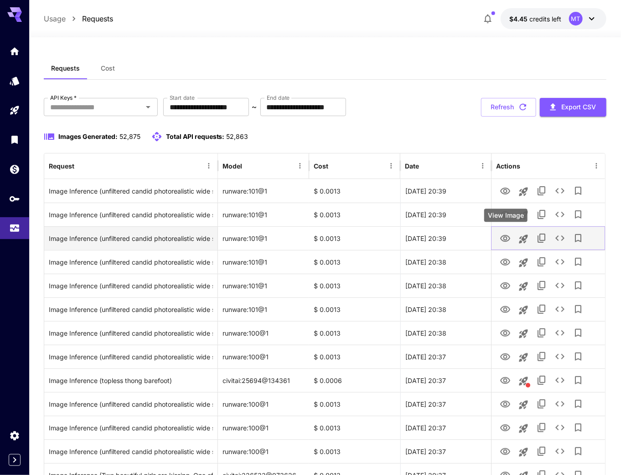
click at [508, 239] on icon "View Image" at bounding box center [504, 238] width 11 height 11
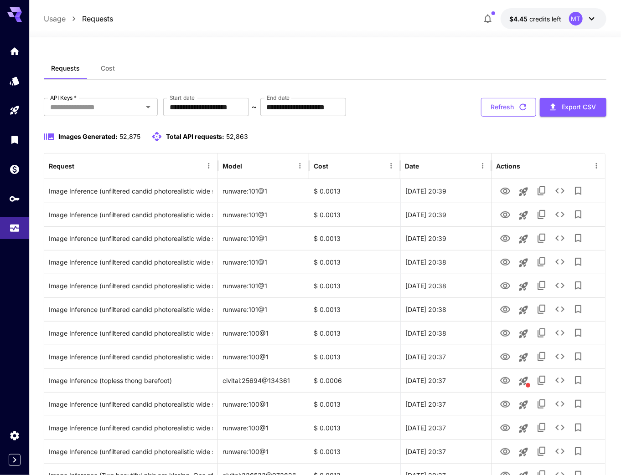
click at [525, 106] on icon "button" at bounding box center [522, 107] width 7 height 7
click at [524, 102] on icon "button" at bounding box center [523, 107] width 10 height 10
click at [519, 104] on icon "button" at bounding box center [523, 107] width 10 height 10
click at [504, 109] on button "Refresh" at bounding box center [508, 107] width 55 height 19
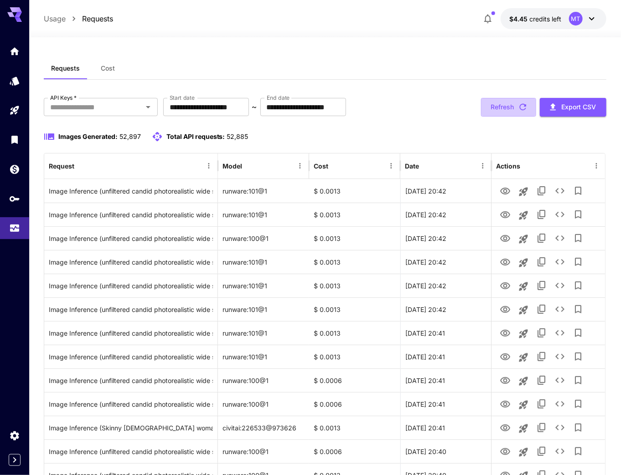
click at [504, 109] on button "Refresh" at bounding box center [508, 107] width 55 height 19
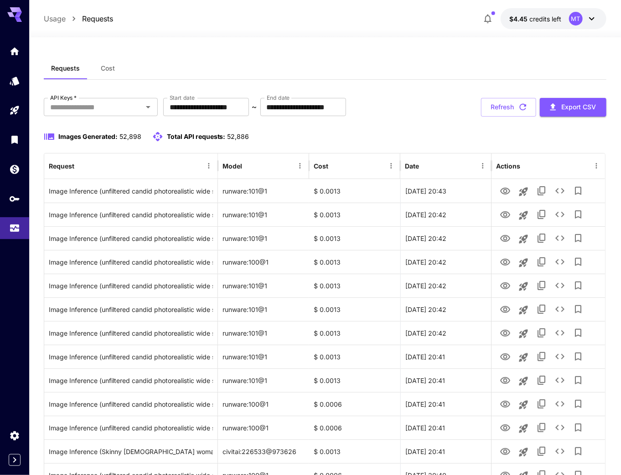
click at [504, 109] on button "Refresh" at bounding box center [508, 107] width 55 height 19
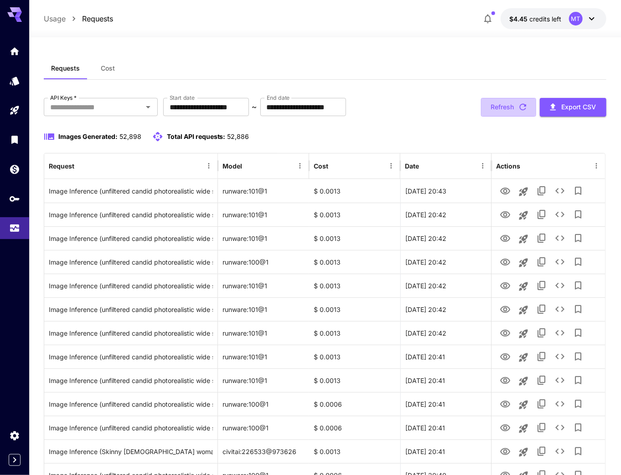
click at [504, 109] on button "Refresh" at bounding box center [508, 107] width 55 height 19
click at [512, 114] on button "Refresh" at bounding box center [508, 107] width 55 height 19
click at [496, 112] on button "Refresh" at bounding box center [508, 107] width 55 height 19
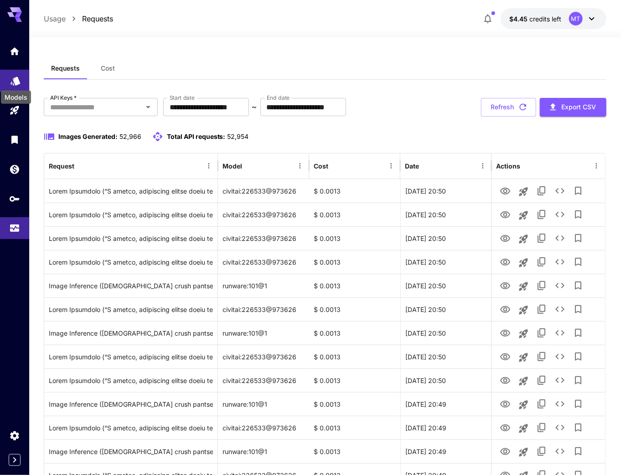
click at [18, 77] on icon "Models" at bounding box center [15, 78] width 10 height 9
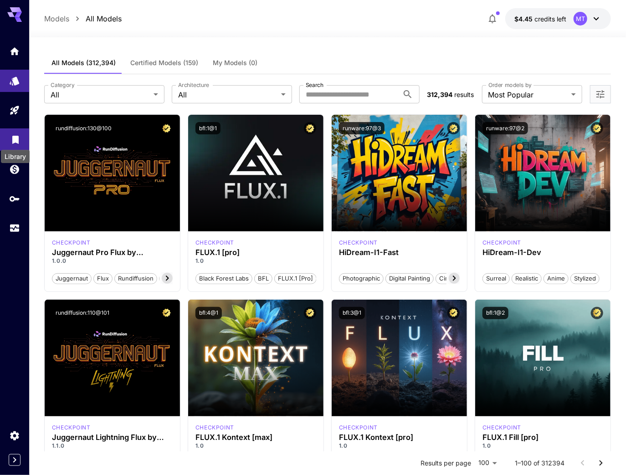
click at [13, 118] on link at bounding box center [14, 110] width 29 height 22
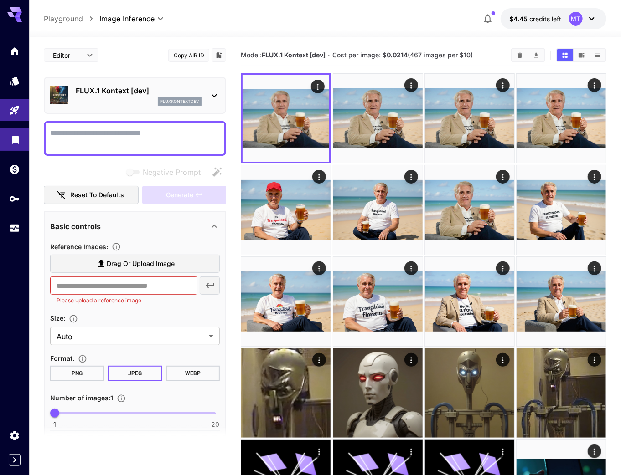
click at [16, 147] on link at bounding box center [14, 139] width 29 height 22
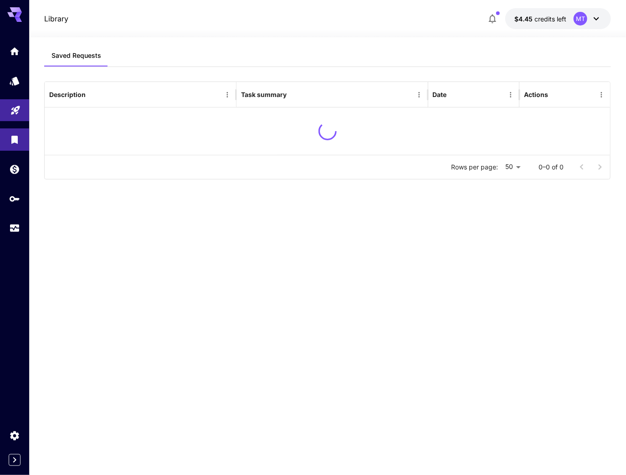
click at [12, 105] on icon "Playground" at bounding box center [15, 107] width 11 height 11
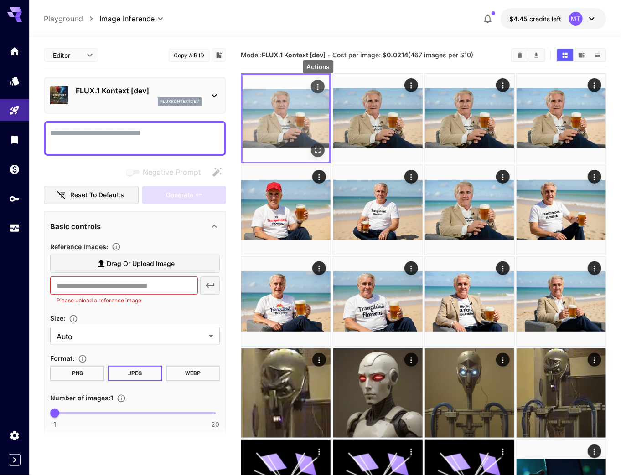
click at [316, 89] on icon "Actions" at bounding box center [317, 86] width 9 height 9
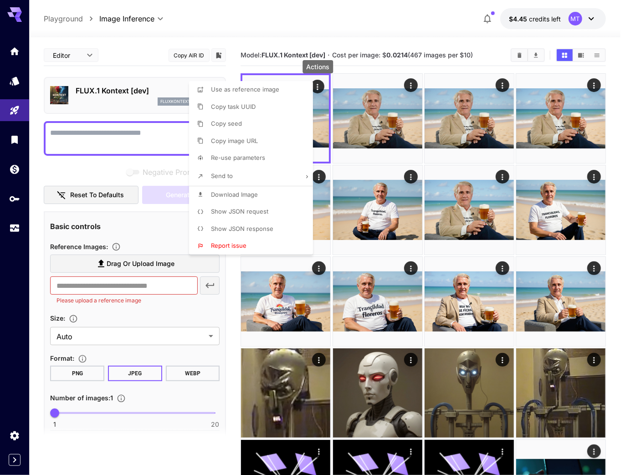
click at [251, 216] on li "Show JSON request" at bounding box center [253, 211] width 129 height 17
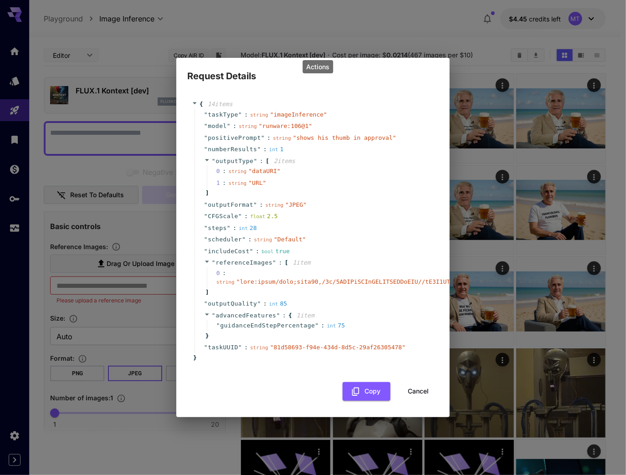
click at [132, 86] on div "Request Details { 14 item s " taskType " : string " imageInference " " model " …" at bounding box center [313, 237] width 626 height 475
click at [413, 387] on button "Cancel" at bounding box center [418, 391] width 41 height 19
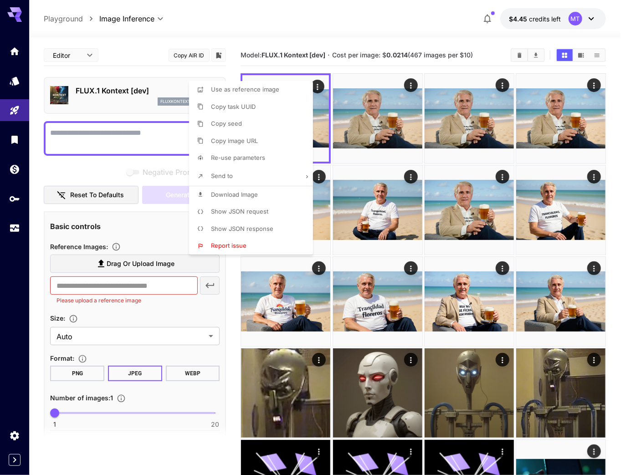
click at [117, 95] on div at bounding box center [313, 237] width 626 height 475
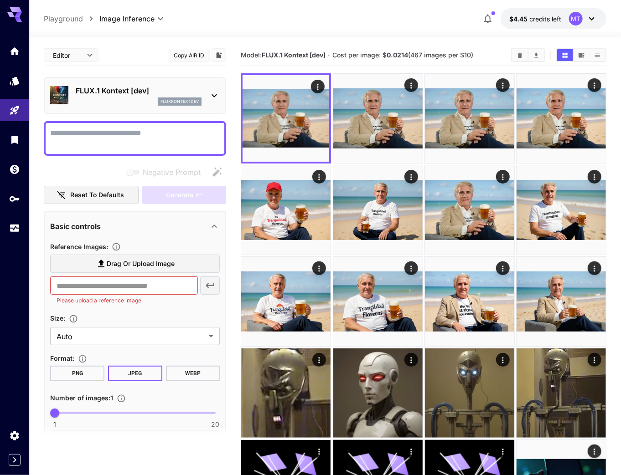
click at [109, 104] on div "fluxkontextdev" at bounding box center [139, 102] width 126 height 8
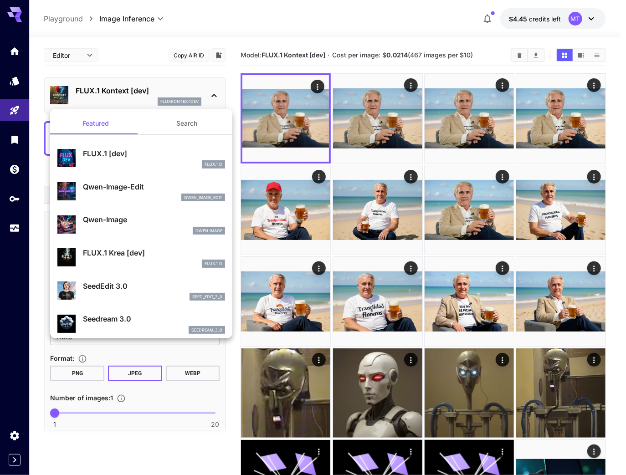
click at [118, 193] on div "Qwen-Image-Edit qwen_image_edit" at bounding box center [154, 191] width 142 height 21
type input "*"
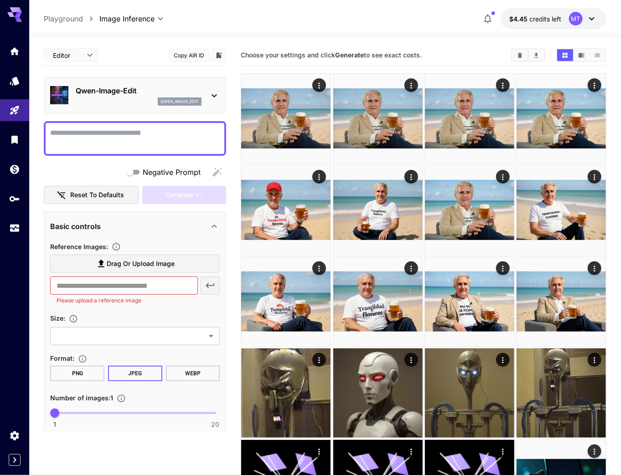
click at [136, 143] on textarea "Negative Prompt" at bounding box center [135, 139] width 170 height 22
click at [170, 103] on p "qwen_image_edit" at bounding box center [179, 101] width 38 height 6
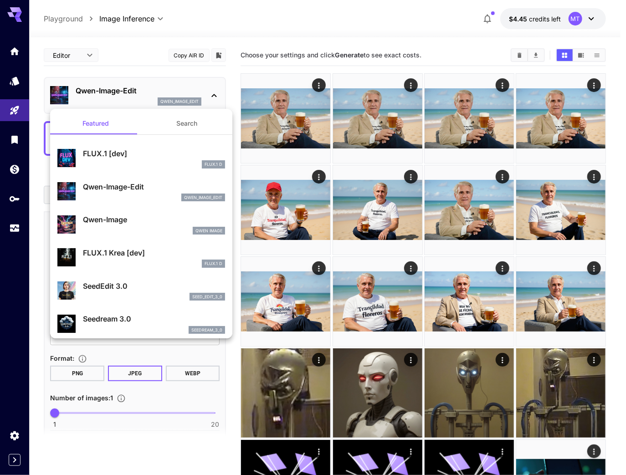
click at [139, 191] on p "Qwen-Image-Edit" at bounding box center [154, 186] width 142 height 11
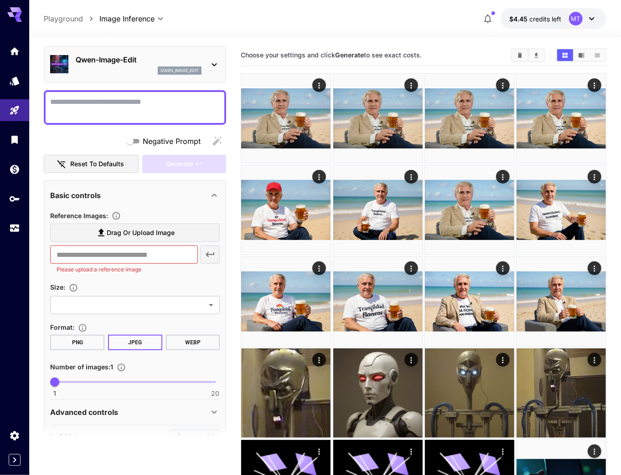
scroll to position [78, 0]
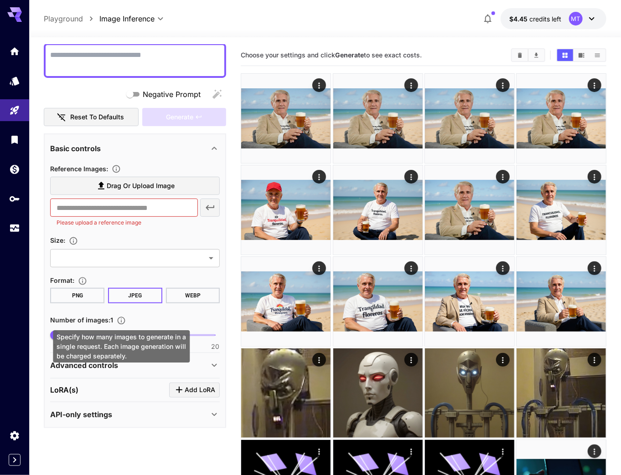
click at [104, 364] on p "Advanced controls" at bounding box center [84, 365] width 68 height 11
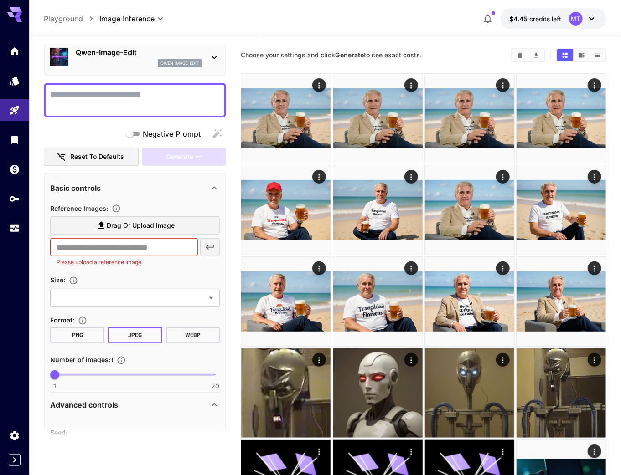
scroll to position [0, 0]
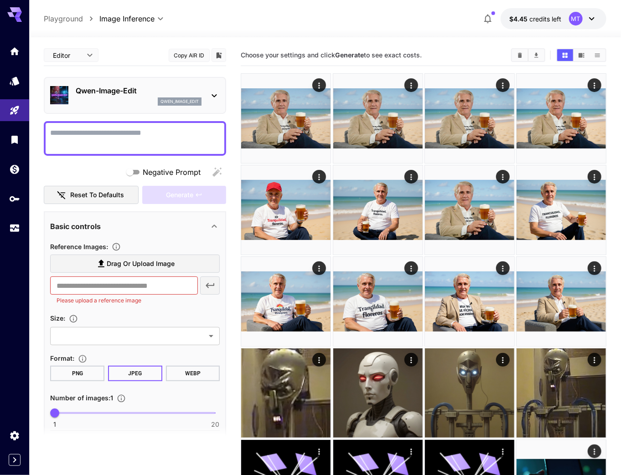
click at [171, 103] on p "qwen_image_edit" at bounding box center [179, 101] width 38 height 6
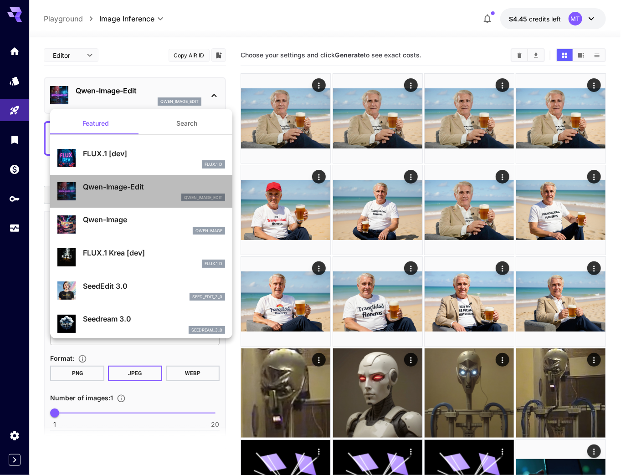
click at [144, 189] on p "Qwen-Image-Edit" at bounding box center [154, 186] width 142 height 11
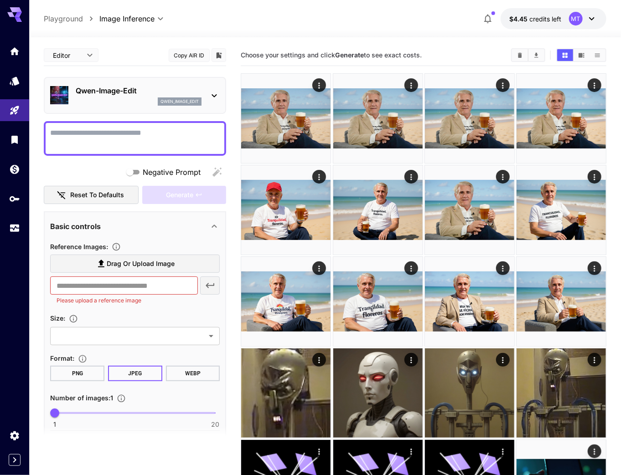
click at [93, 144] on textarea "Negative Prompt" at bounding box center [135, 139] width 170 height 22
type textarea "***"
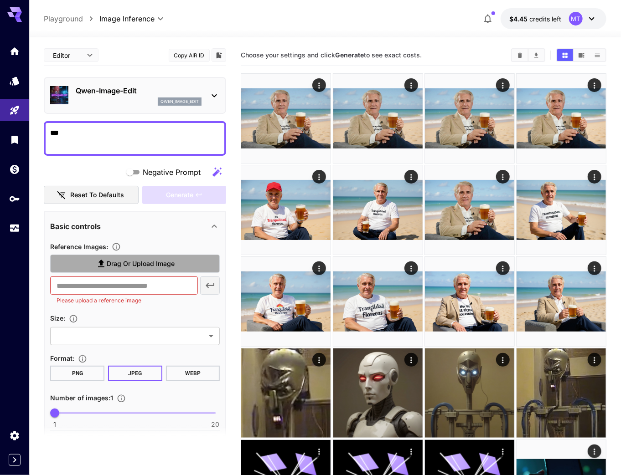
click at [93, 271] on label "Drag or upload image" at bounding box center [135, 264] width 170 height 19
click at [0, 0] on input "Drag or upload image" at bounding box center [0, 0] width 0 height 0
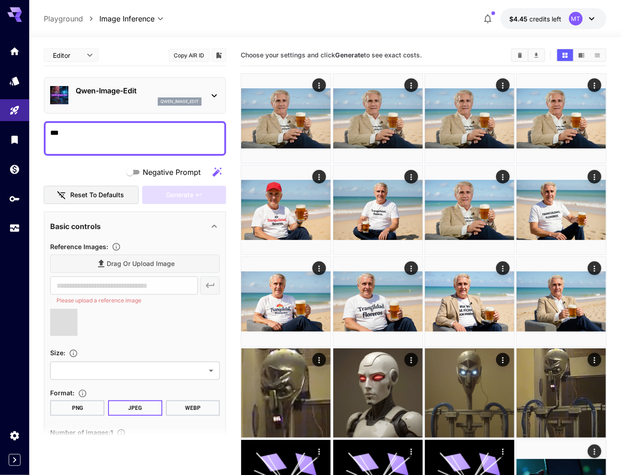
type input "**********"
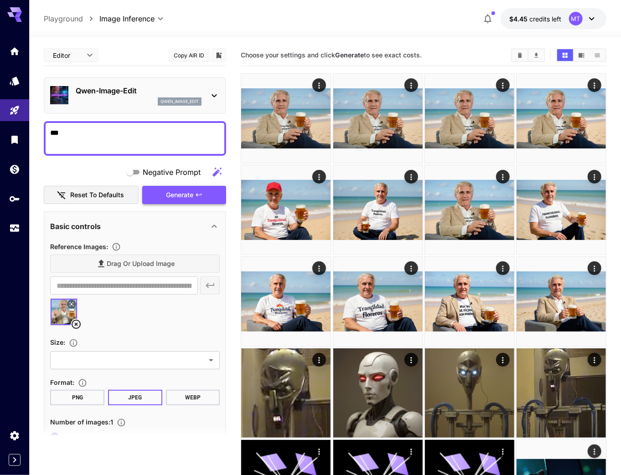
click at [175, 199] on span "Generate" at bounding box center [179, 195] width 27 height 11
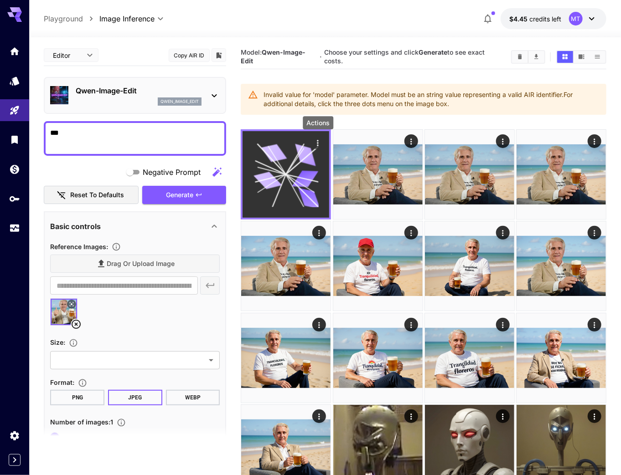
click at [315, 145] on icon "Actions" at bounding box center [317, 143] width 9 height 9
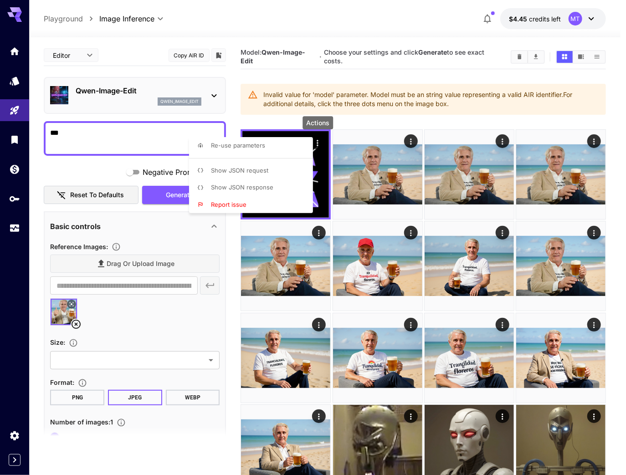
click at [239, 174] on p "Show JSON request" at bounding box center [239, 170] width 57 height 9
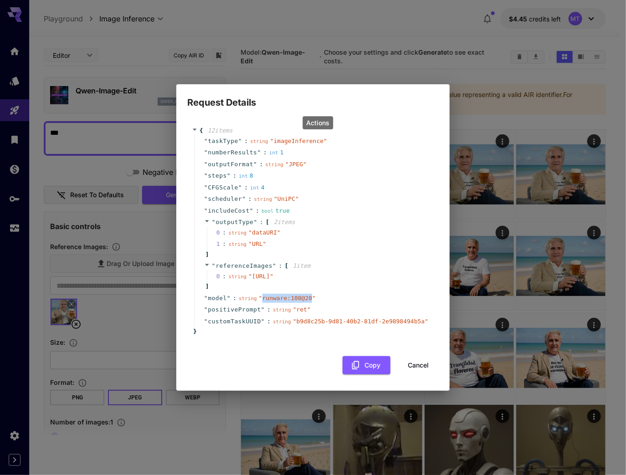
copy span "runware:108@20"
drag, startPoint x: 259, startPoint y: 308, endPoint x: 302, endPoint y: 306, distance: 43.3
click at [302, 302] on span "" runware:108@20 "" at bounding box center [287, 298] width 57 height 7
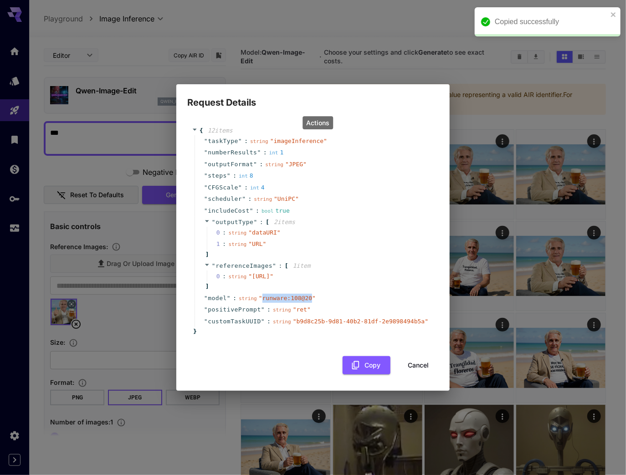
click at [418, 375] on button "Cancel" at bounding box center [418, 365] width 41 height 19
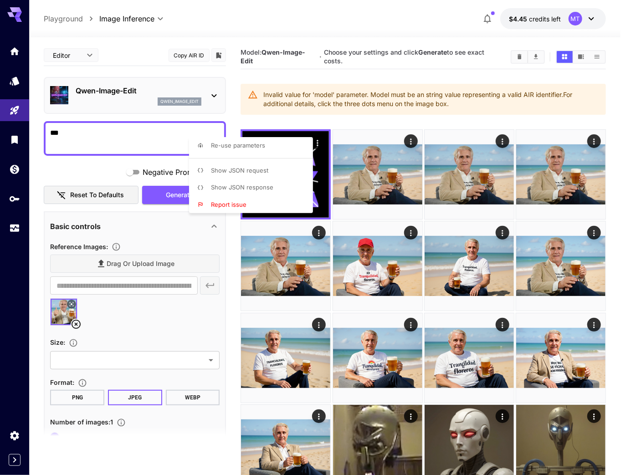
click at [412, 142] on div at bounding box center [313, 237] width 626 height 475
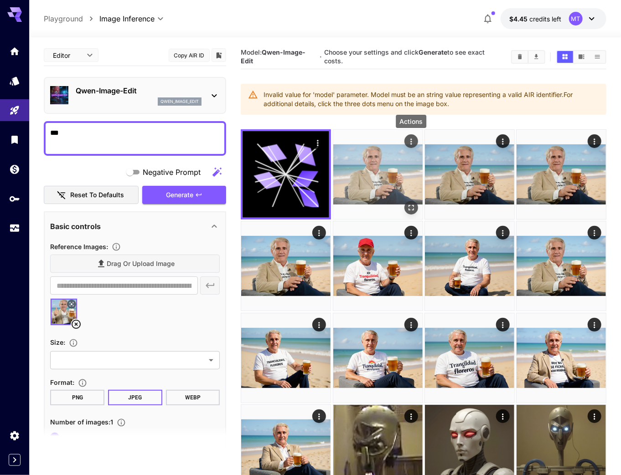
click at [411, 142] on icon "Actions" at bounding box center [410, 142] width 1 height 6
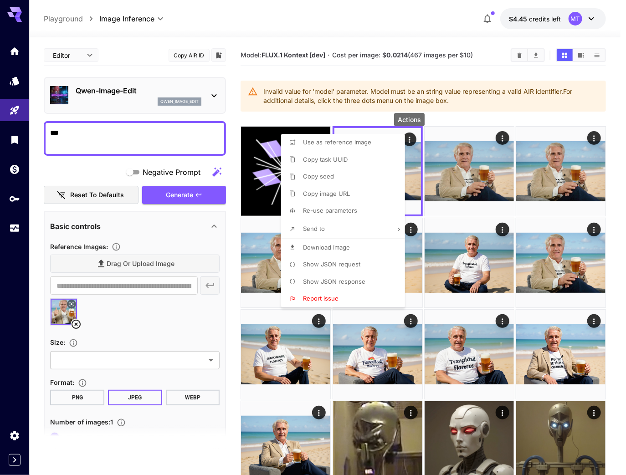
click at [332, 261] on span "Show JSON request" at bounding box center [331, 264] width 57 height 7
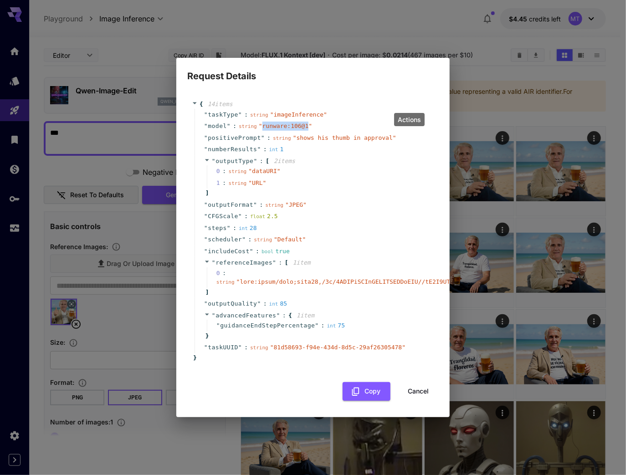
copy span "runware:106@1"
drag, startPoint x: 259, startPoint y: 125, endPoint x: 300, endPoint y: 127, distance: 40.6
click at [300, 127] on div "string " runware:106@1 "" at bounding box center [275, 126] width 73 height 9
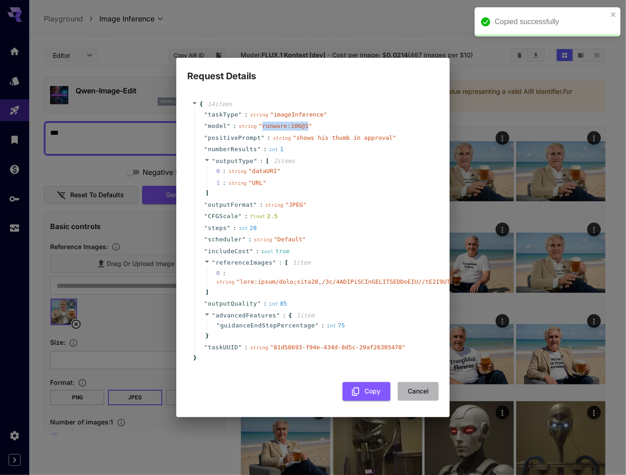
click at [414, 387] on button "Cancel" at bounding box center [418, 391] width 41 height 19
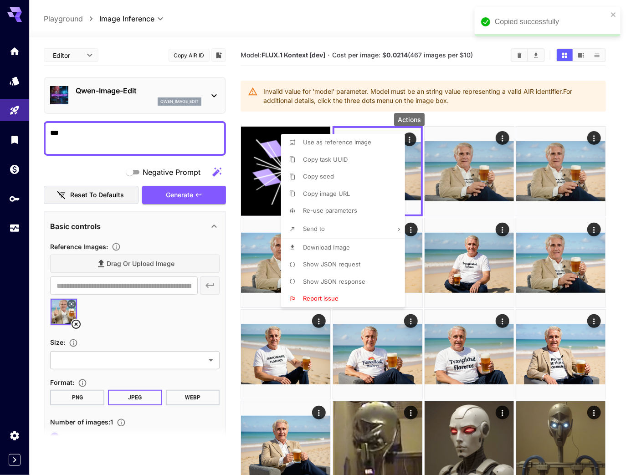
click at [237, 323] on div at bounding box center [313, 237] width 626 height 475
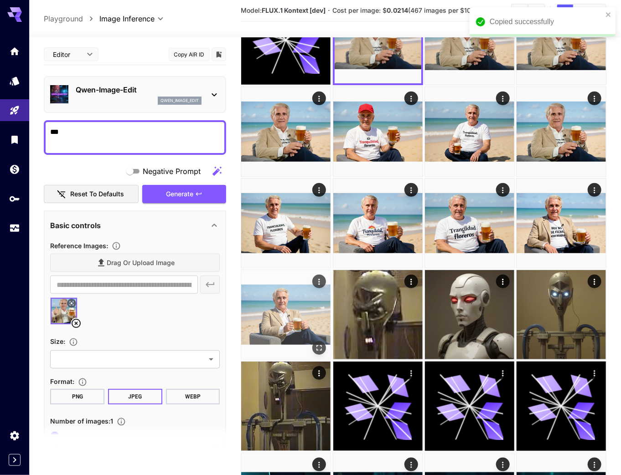
scroll to position [146, 0]
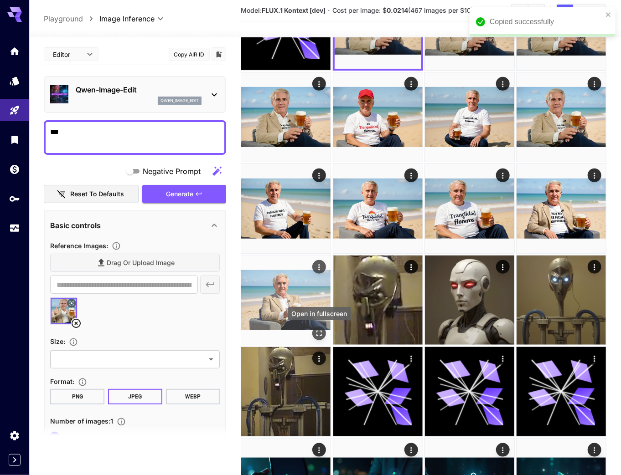
click at [322, 329] on icon "Open in fullscreen" at bounding box center [318, 333] width 9 height 9
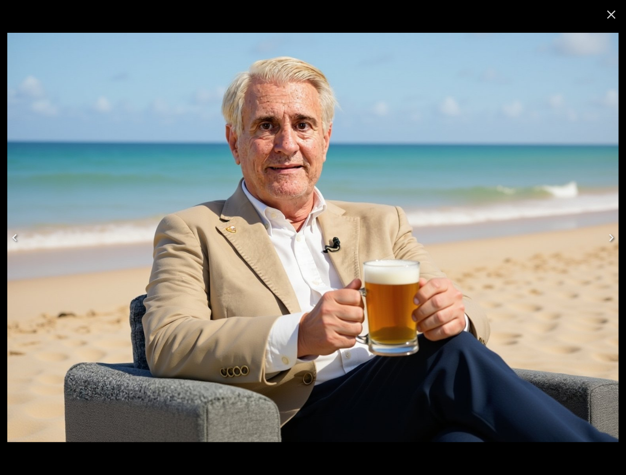
click at [609, 13] on icon "Close" at bounding box center [611, 14] width 15 height 15
